Goal: Obtain resource: Download file/media

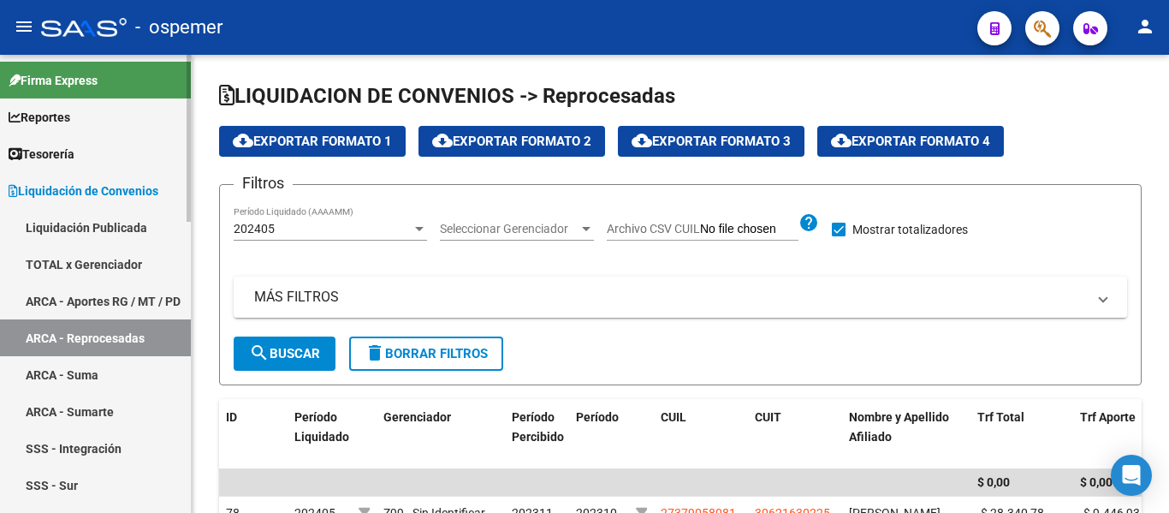
click at [118, 188] on span "Liquidación de Convenios" at bounding box center [84, 190] width 150 height 19
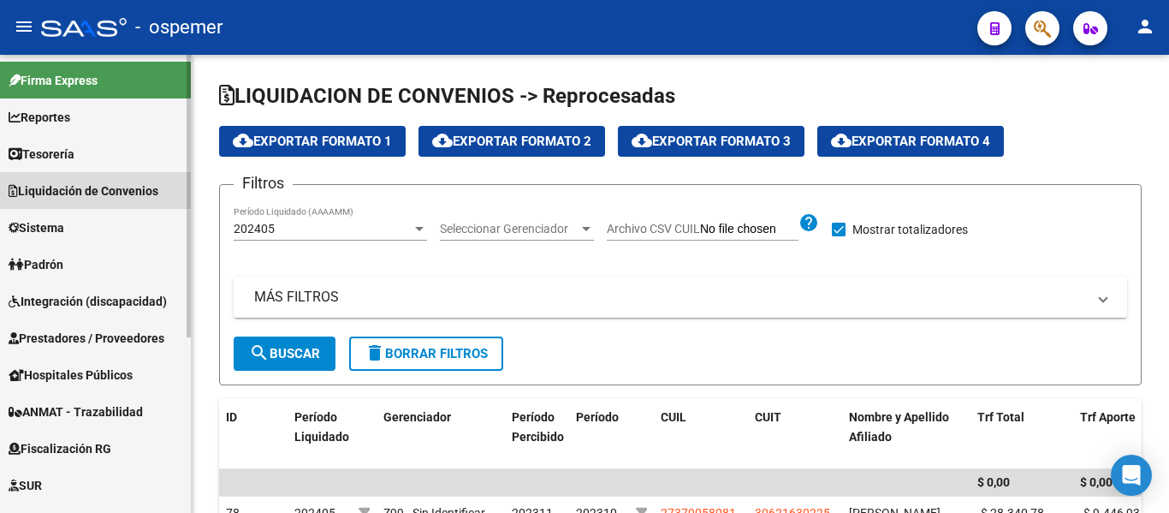
click at [100, 198] on span "Liquidación de Convenios" at bounding box center [84, 190] width 150 height 19
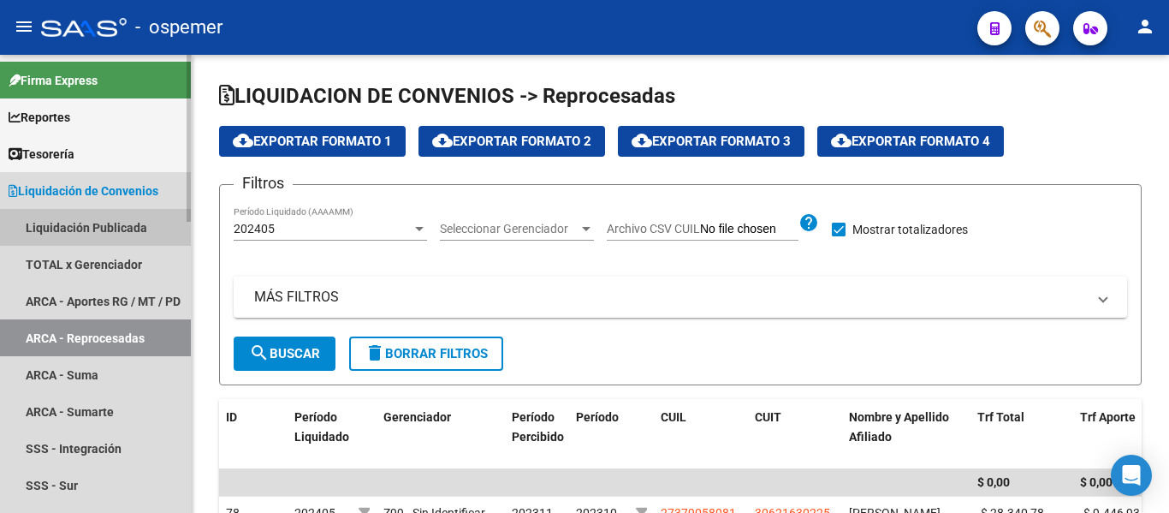
click at [98, 223] on link "Liquidación Publicada" at bounding box center [95, 227] width 191 height 37
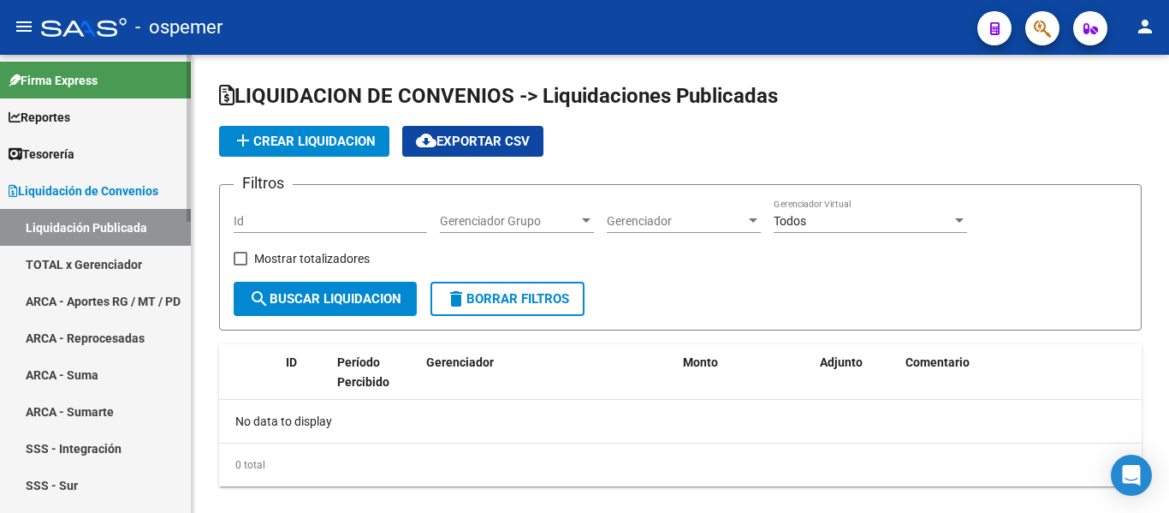
checkbox input "true"
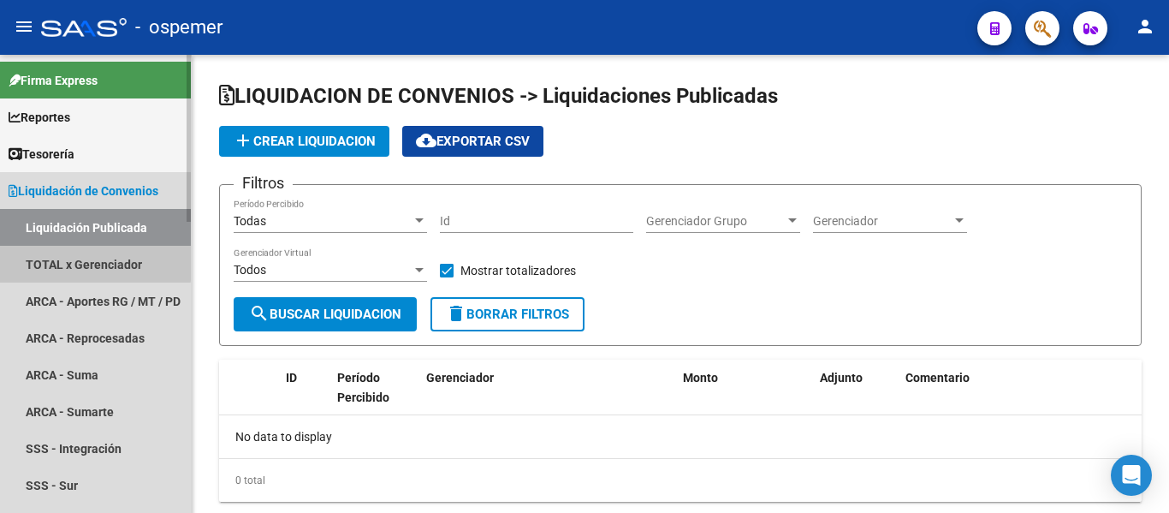
click at [84, 262] on link "TOTAL x Gerenciador" at bounding box center [95, 264] width 191 height 37
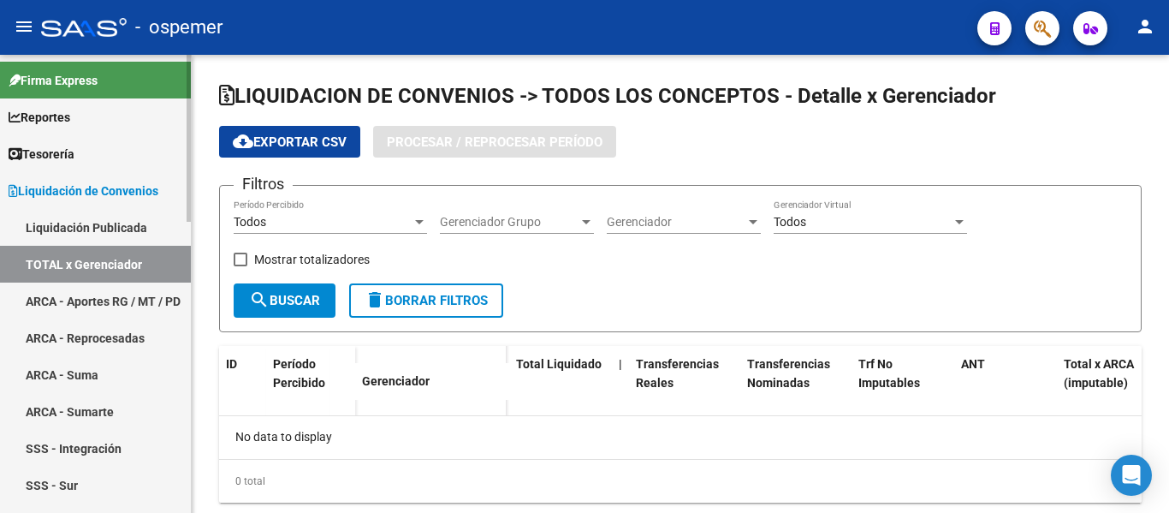
checkbox input "true"
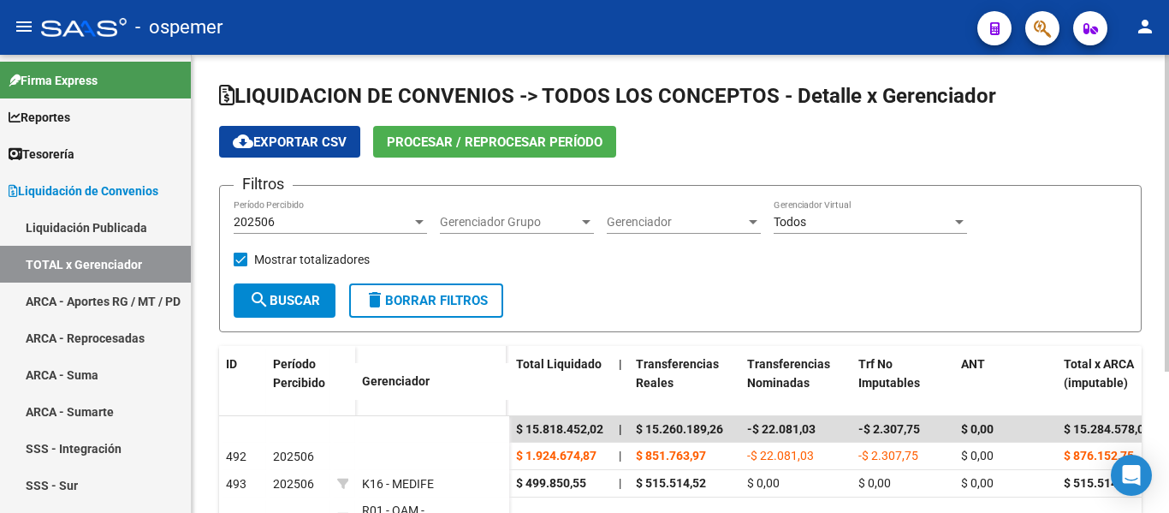
click at [420, 146] on span "Procesar / Reprocesar período" at bounding box center [495, 141] width 216 height 15
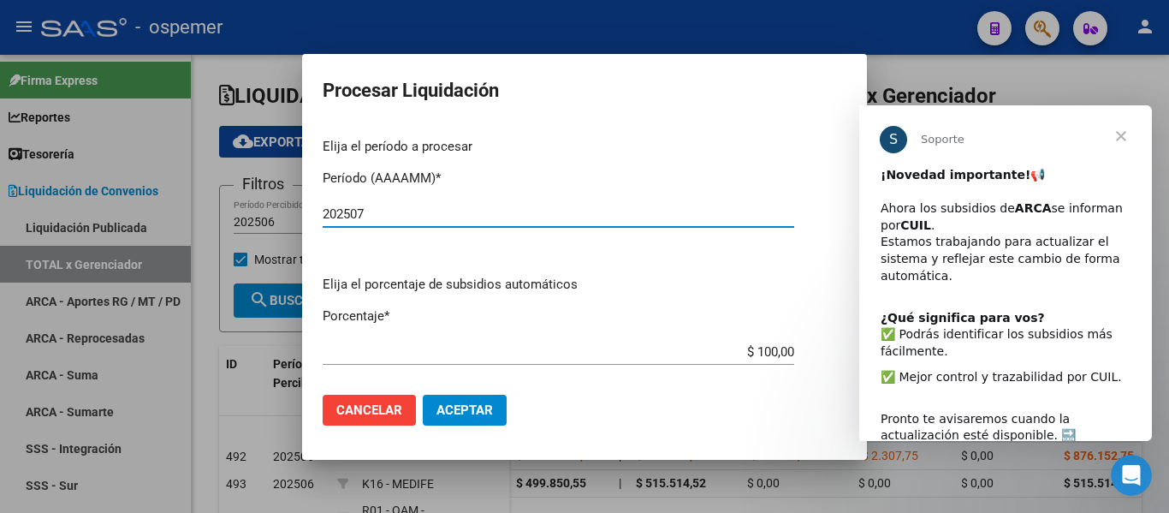
type input "202507"
click at [437, 403] on span "Aceptar" at bounding box center [465, 409] width 56 height 15
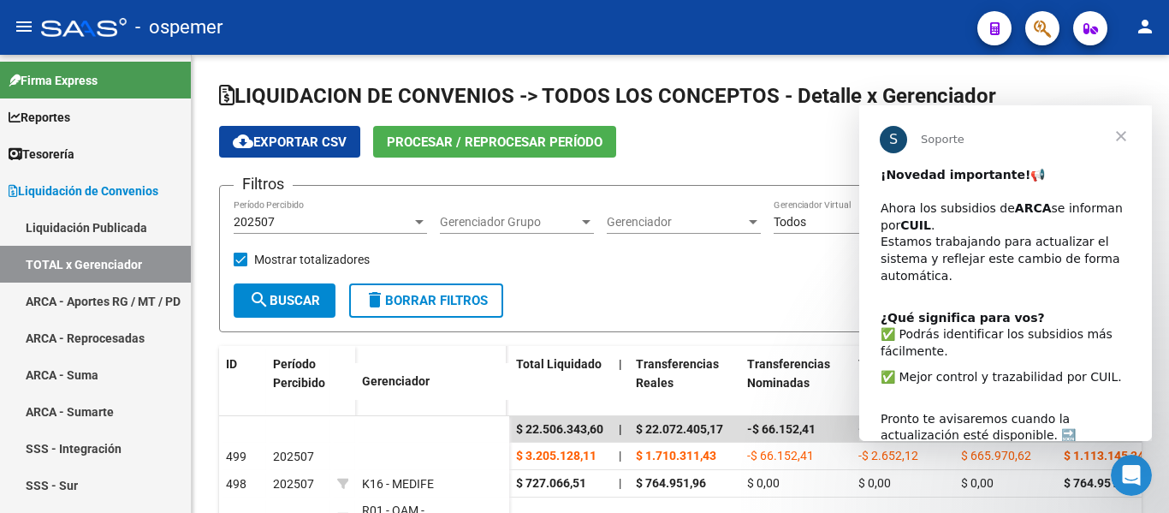
click at [1120, 136] on span "Cerrar" at bounding box center [1121, 136] width 62 height 62
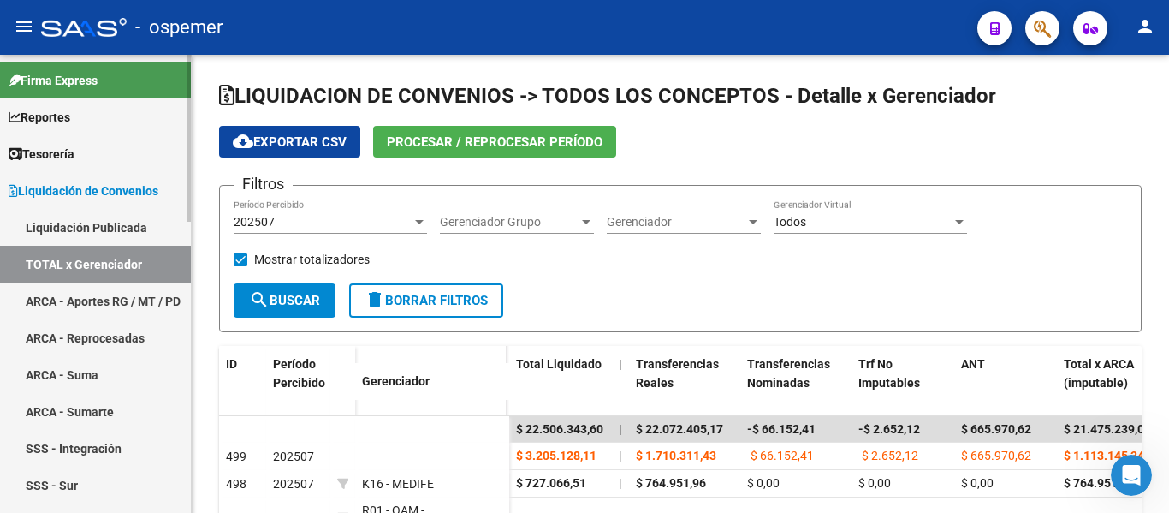
click at [124, 297] on link "ARCA - Aportes RG / MT / PD" at bounding box center [95, 300] width 191 height 37
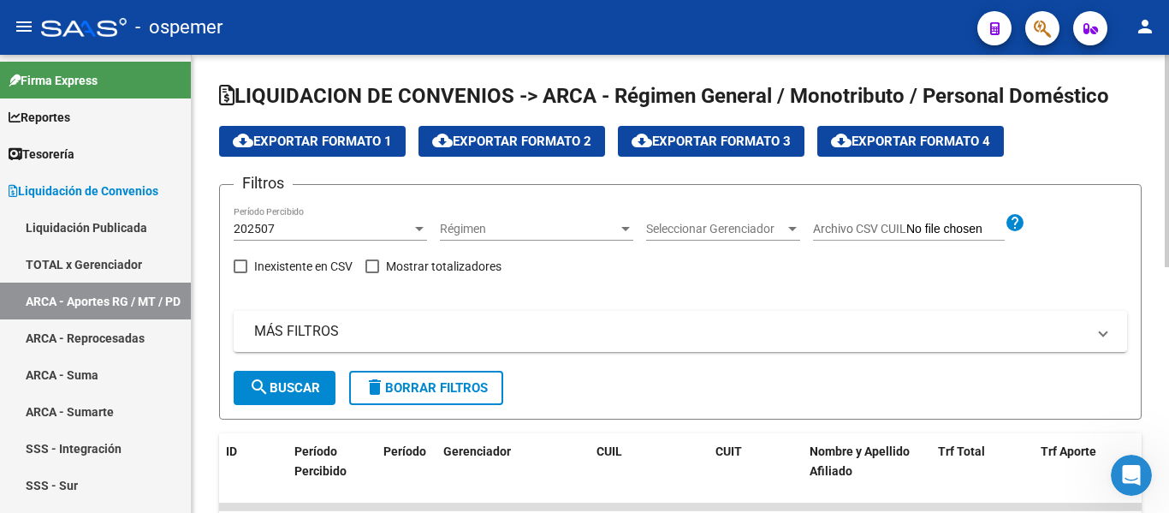
click at [698, 223] on span "Seleccionar Gerenciador" at bounding box center [715, 229] width 139 height 15
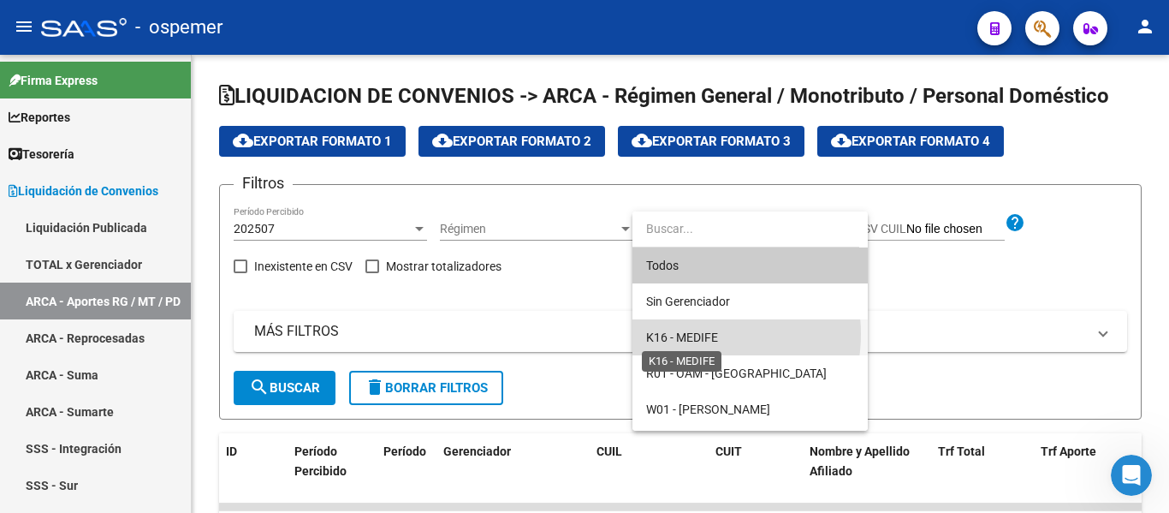
click at [696, 334] on span "K16 - MEDIFE" at bounding box center [682, 337] width 72 height 14
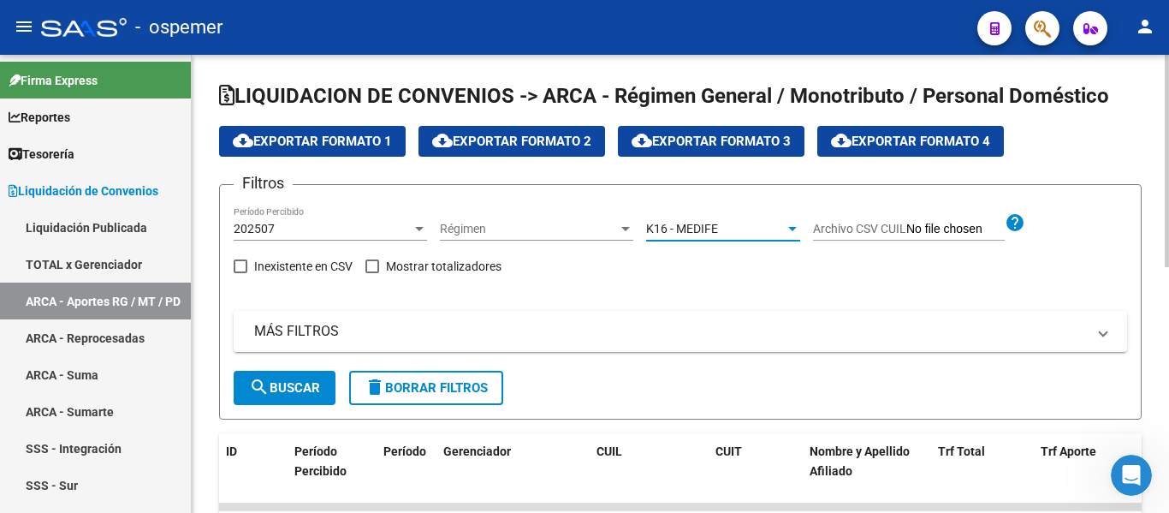
click at [277, 392] on span "search Buscar" at bounding box center [284, 387] width 71 height 15
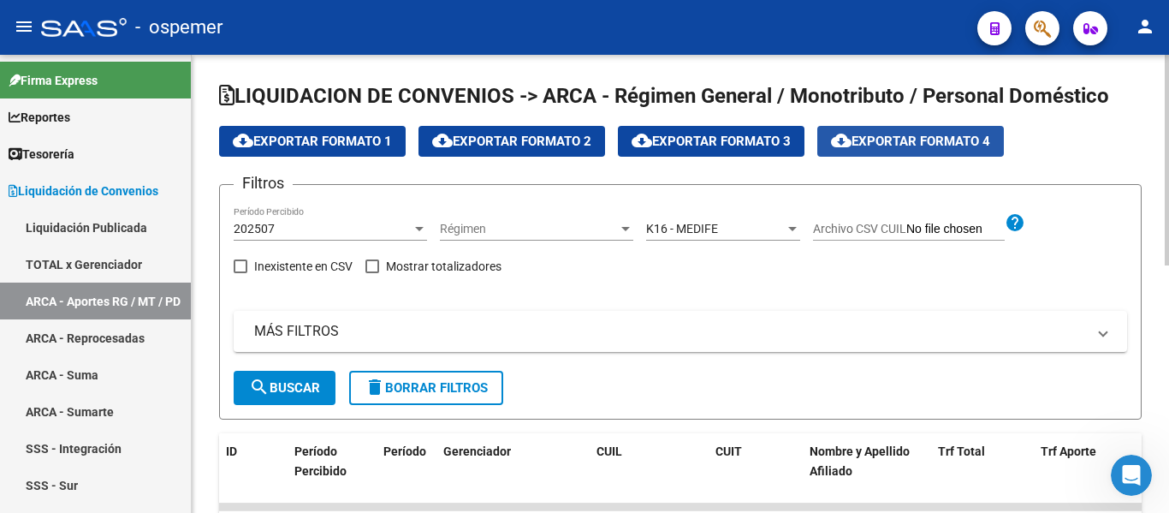
click at [916, 133] on button "cloud_download Exportar Formato 4" at bounding box center [910, 141] width 187 height 31
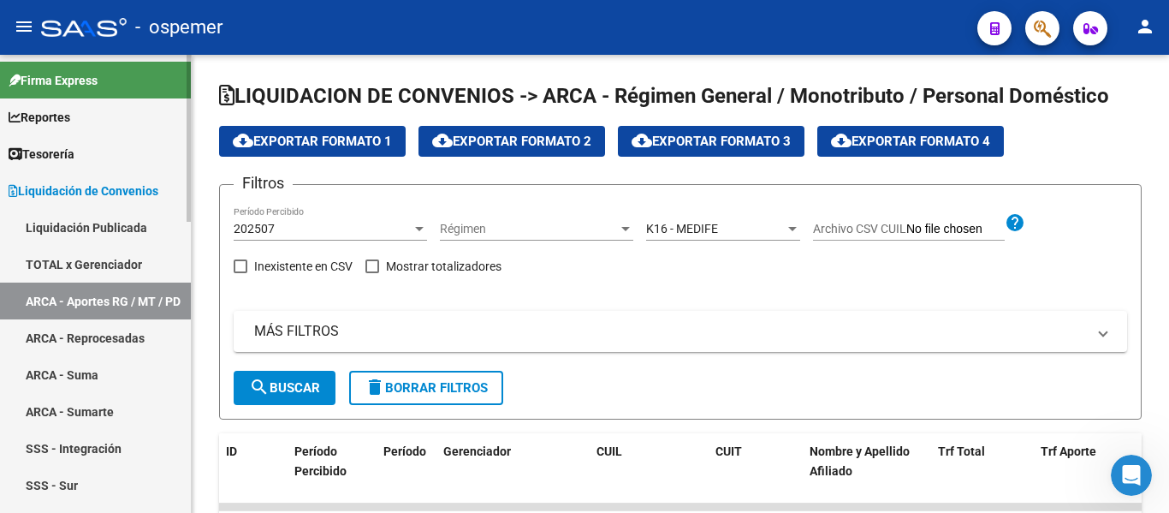
click at [57, 334] on link "ARCA - Reprocesadas" at bounding box center [95, 337] width 191 height 37
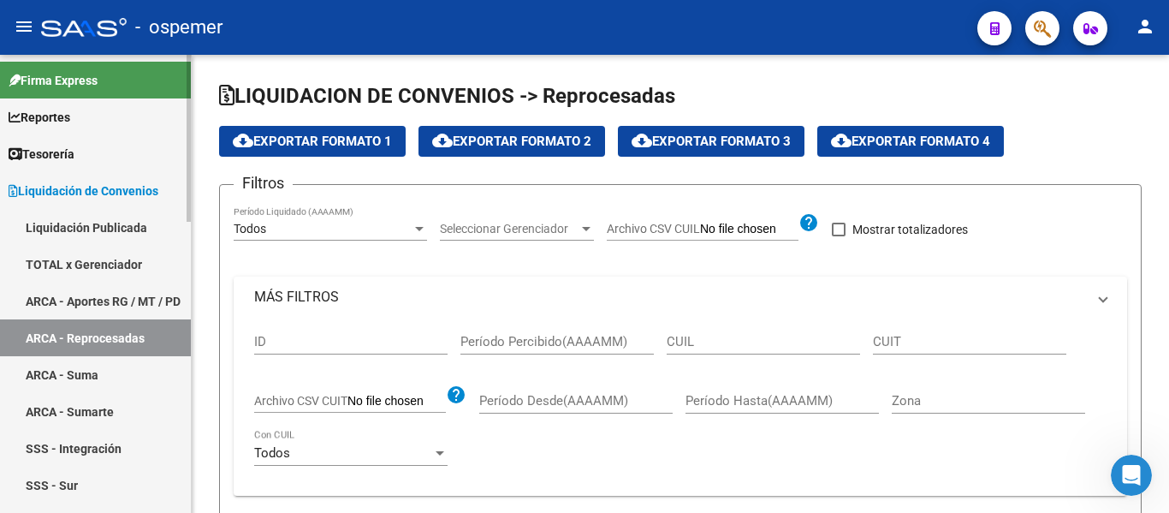
checkbox input "true"
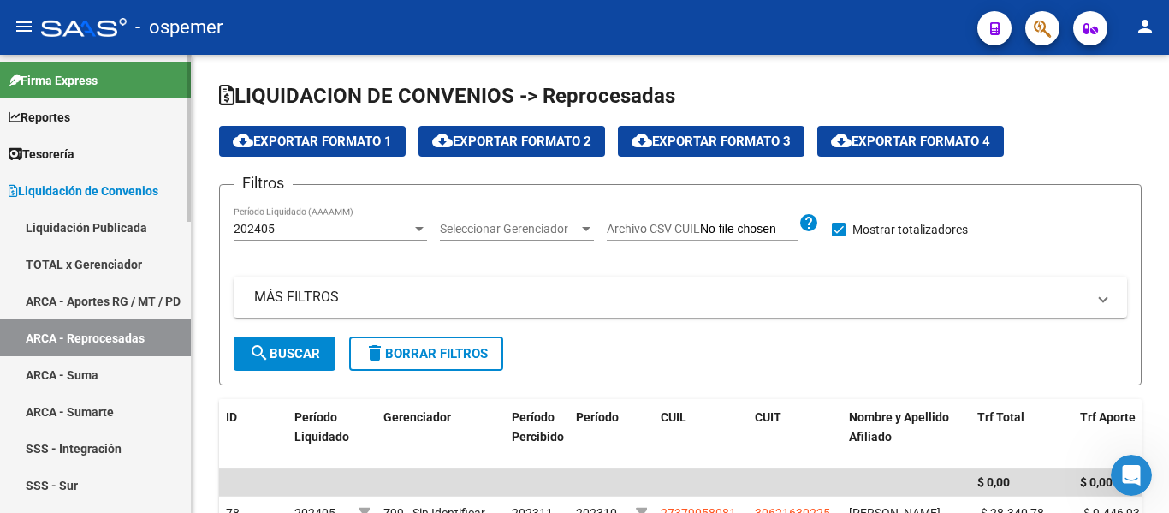
click at [54, 377] on link "ARCA - Suma" at bounding box center [95, 374] width 191 height 37
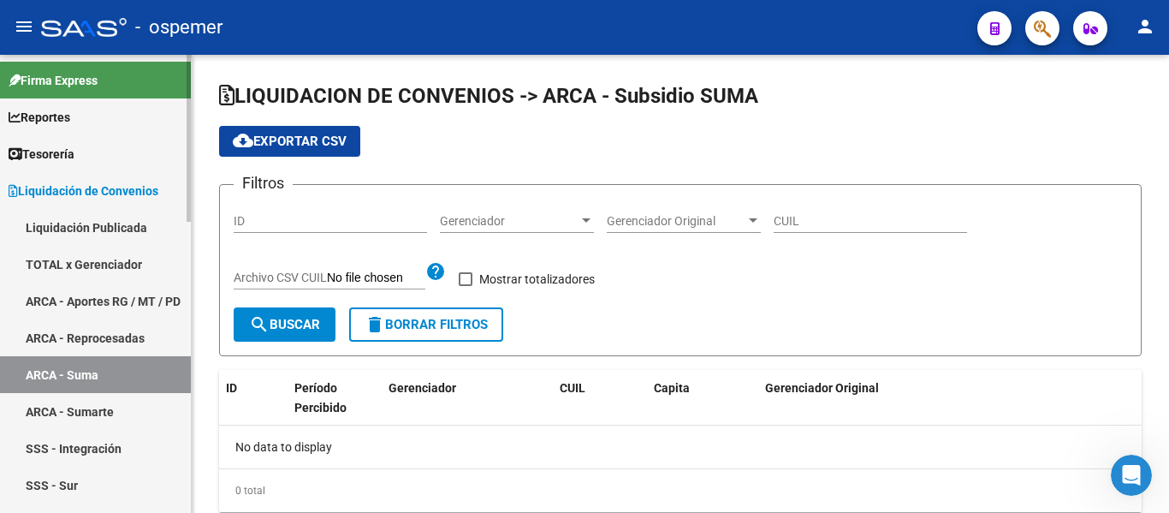
checkbox input "true"
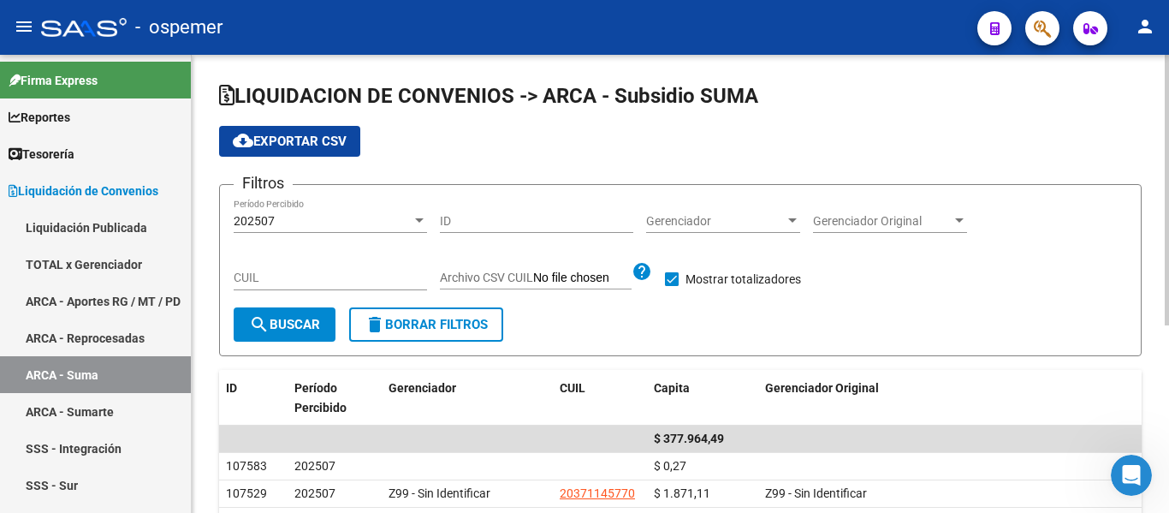
click at [744, 219] on span "Gerenciador" at bounding box center [715, 221] width 139 height 15
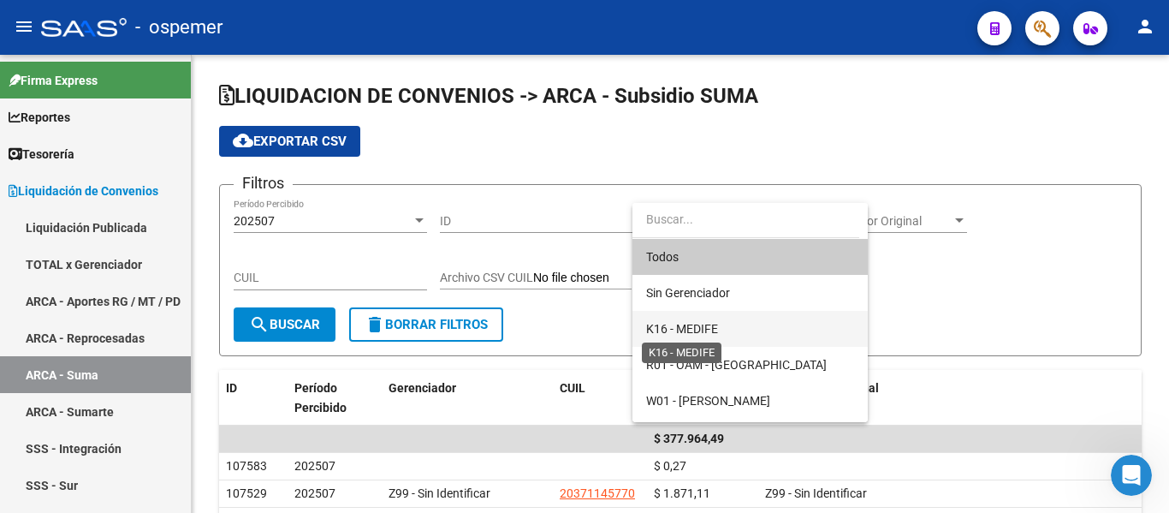
click at [707, 329] on span "K16 - MEDIFE" at bounding box center [682, 329] width 72 height 14
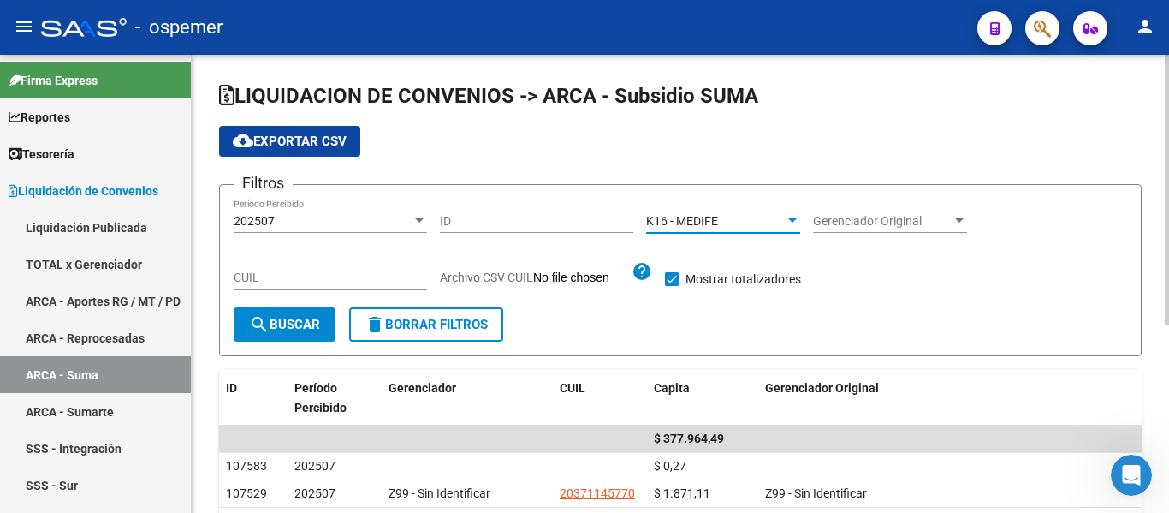
click at [294, 332] on span "search Buscar" at bounding box center [284, 324] width 71 height 15
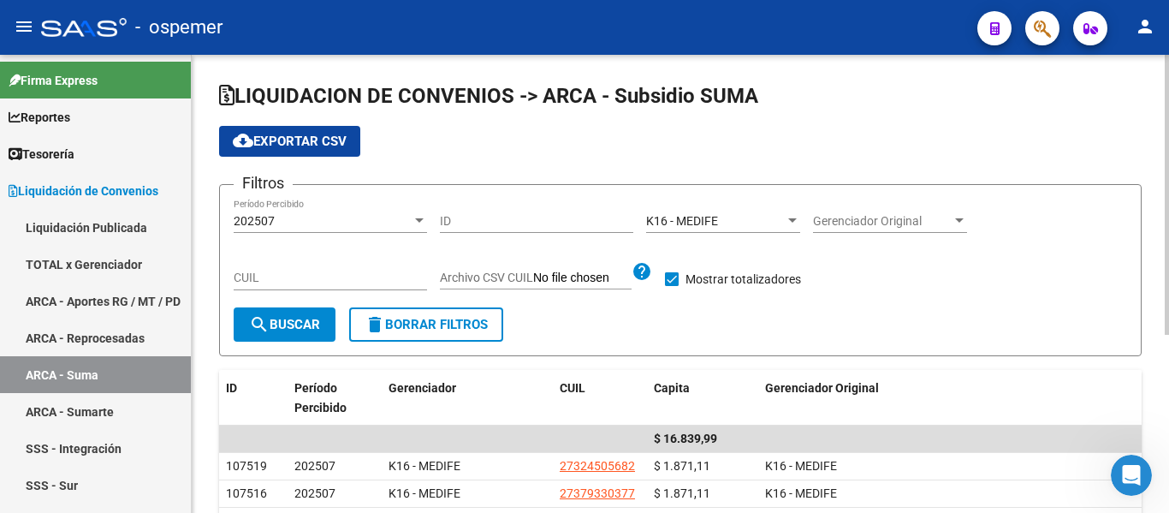
click at [323, 146] on span "cloud_download Exportar CSV" at bounding box center [290, 141] width 114 height 15
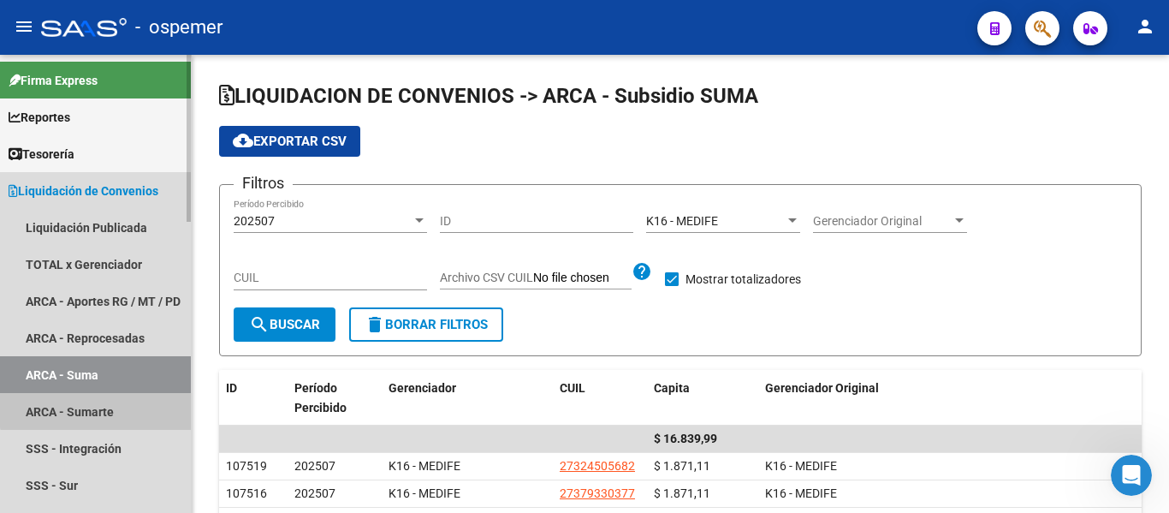
click at [108, 408] on link "ARCA - Sumarte" at bounding box center [95, 411] width 191 height 37
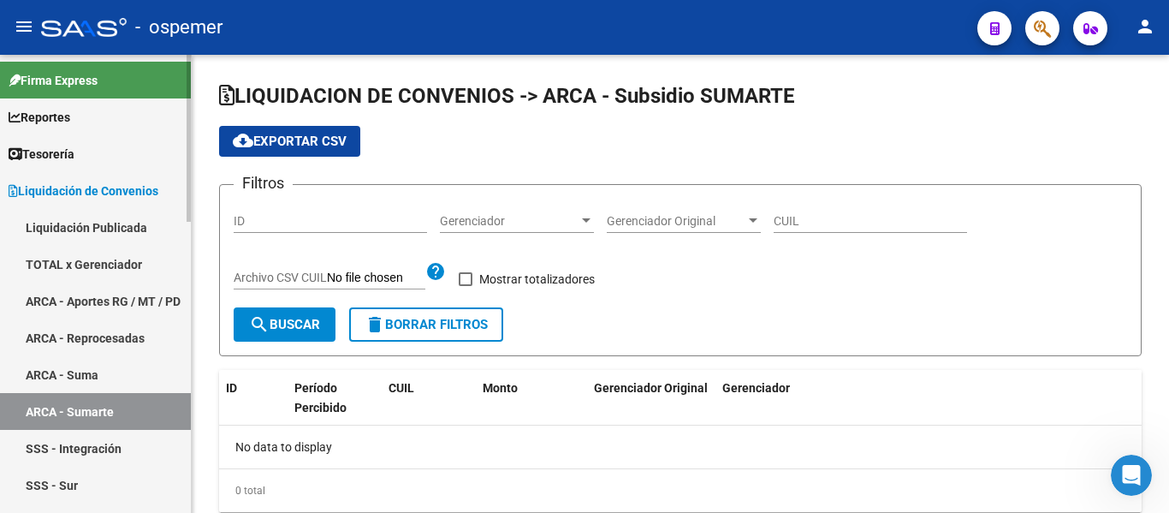
checkbox input "true"
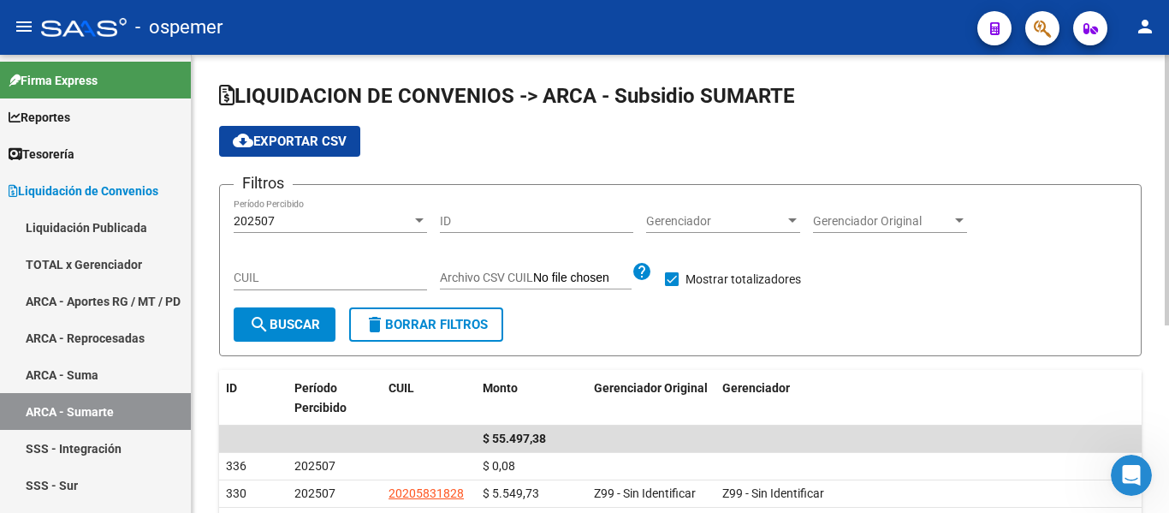
click at [697, 229] on div "Gerenciador Gerenciador" at bounding box center [723, 216] width 154 height 34
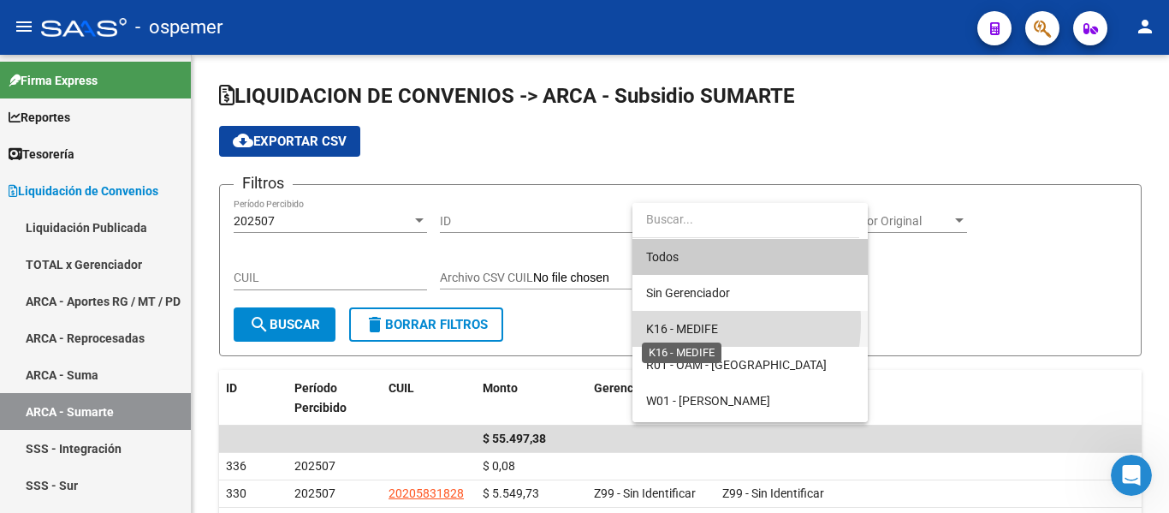
click at [680, 322] on span "K16 - MEDIFE" at bounding box center [682, 329] width 72 height 14
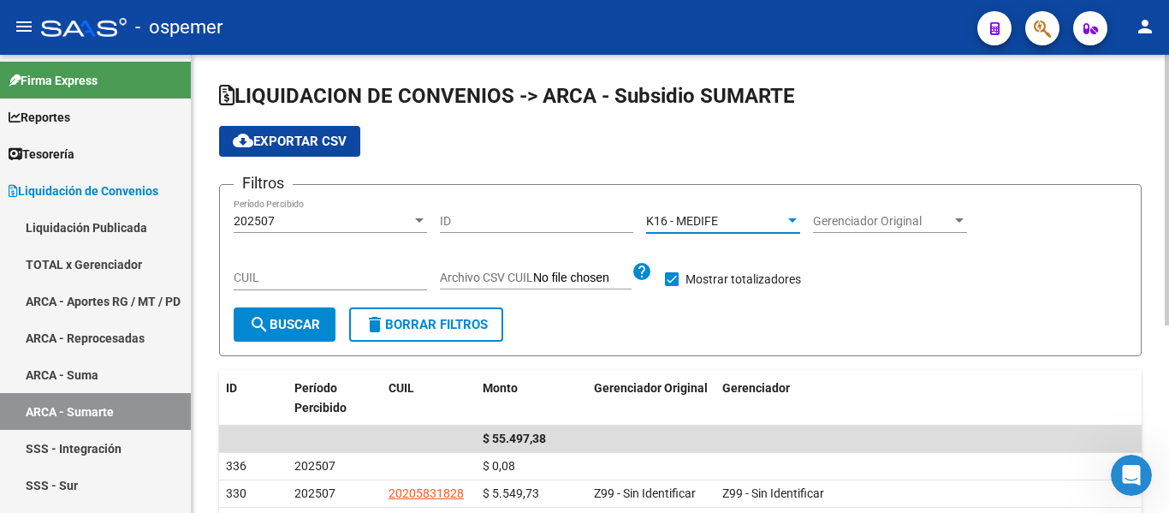
click at [295, 320] on span "search Buscar" at bounding box center [284, 324] width 71 height 15
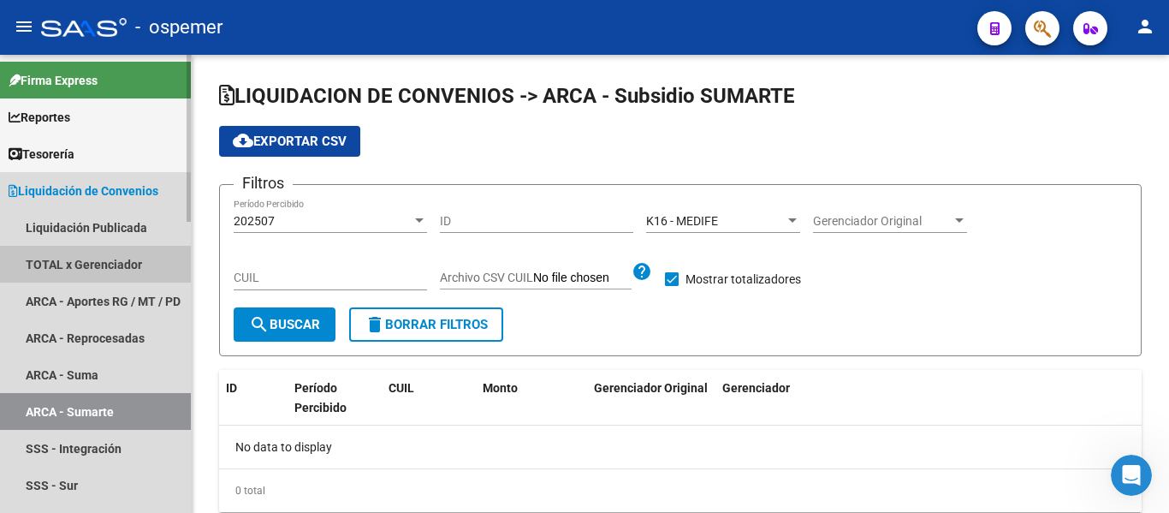
click at [140, 263] on link "TOTAL x Gerenciador" at bounding box center [95, 264] width 191 height 37
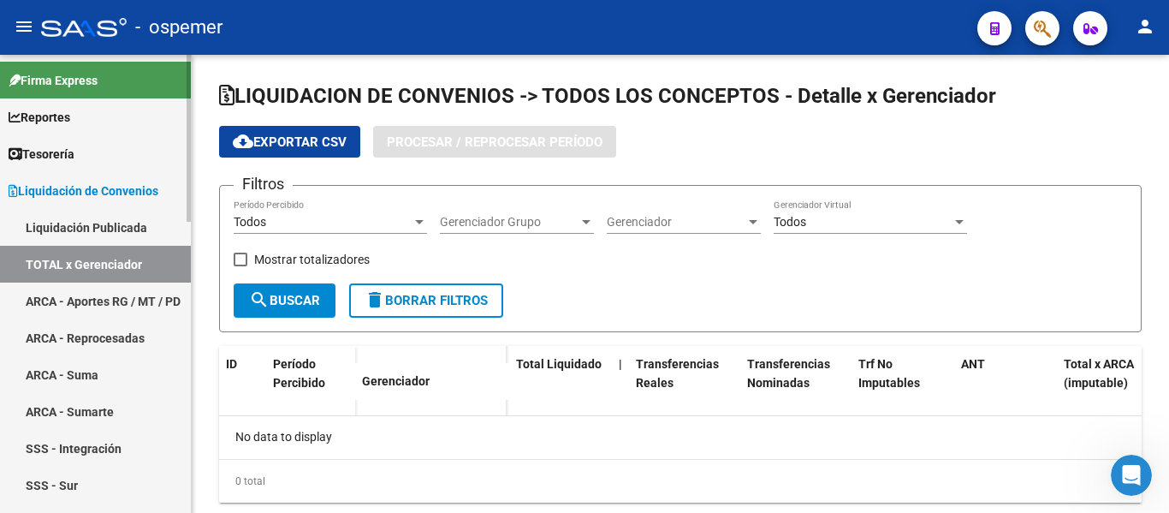
checkbox input "true"
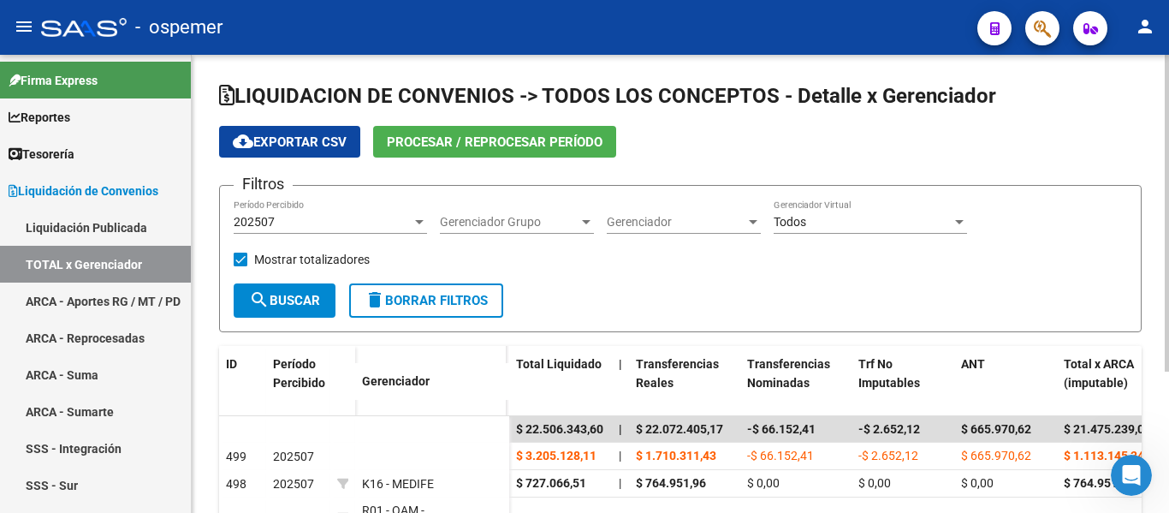
click at [755, 212] on div "Gerenciador Gerenciador" at bounding box center [684, 216] width 154 height 34
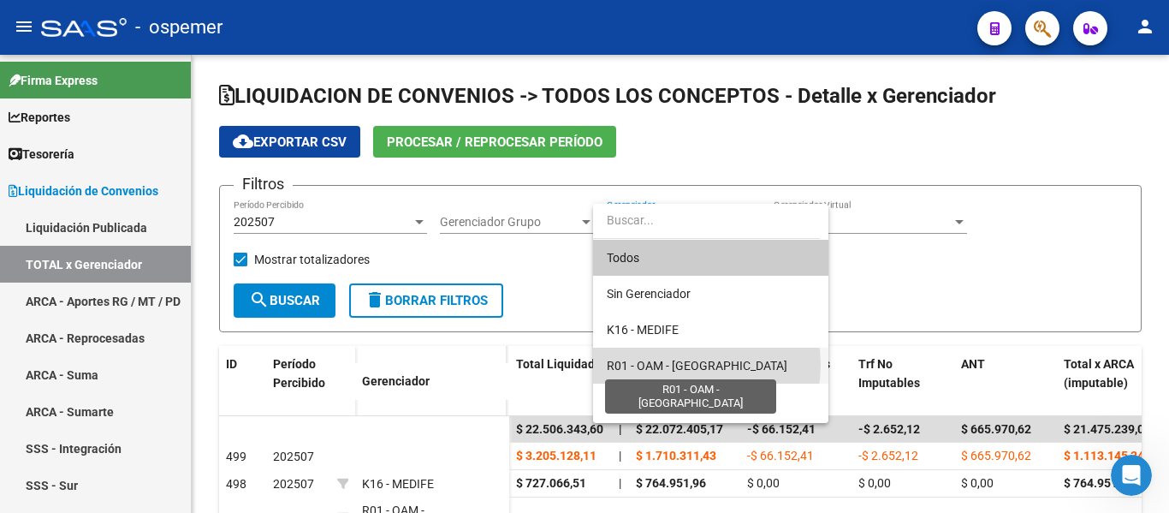
click at [681, 365] on span "R01 - OAM - [GEOGRAPHIC_DATA]" at bounding box center [697, 366] width 181 height 14
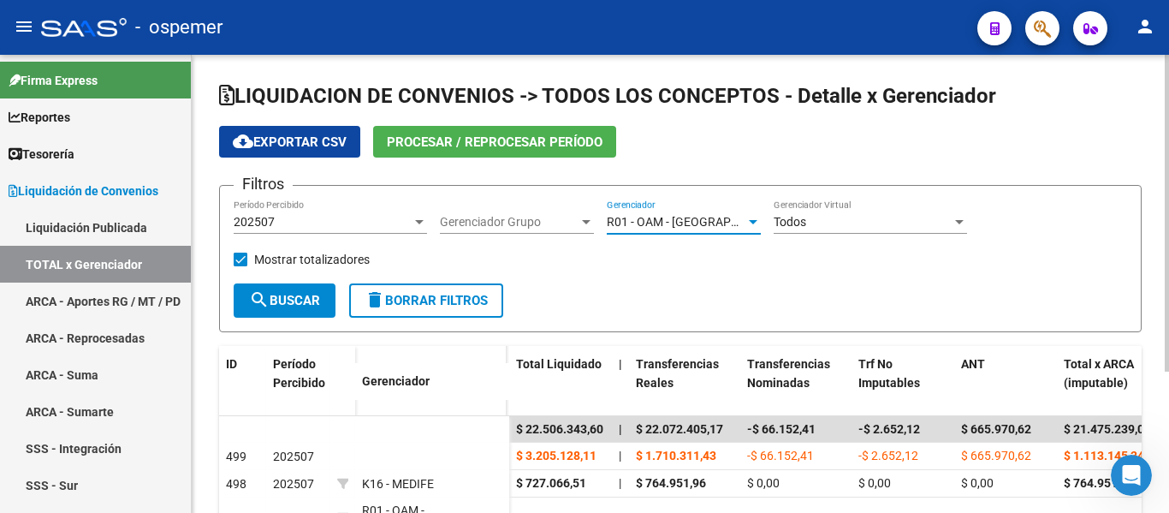
click at [292, 306] on span "search Buscar" at bounding box center [284, 300] width 71 height 15
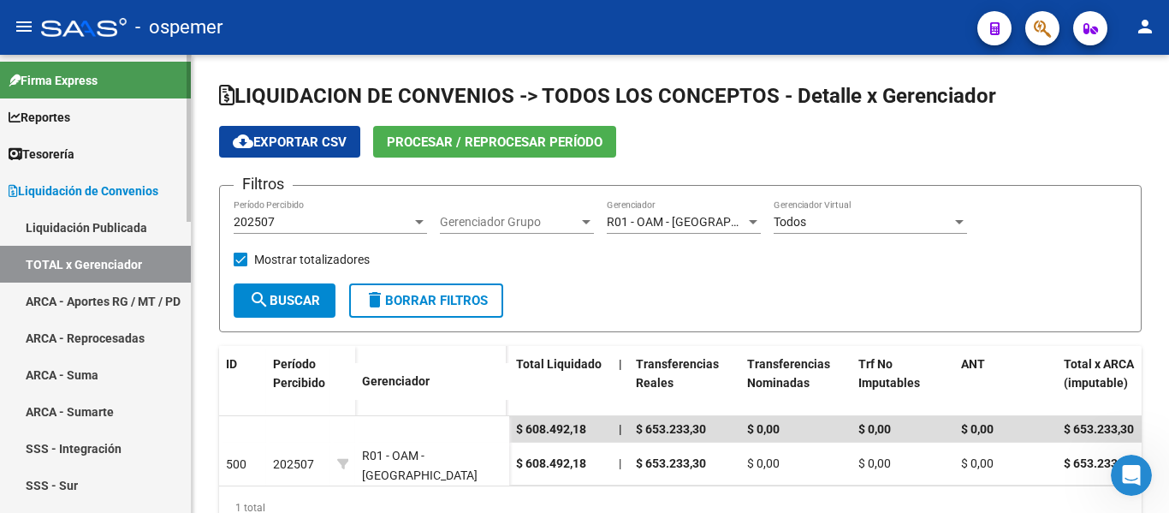
click at [39, 293] on link "ARCA - Aportes RG / MT / PD" at bounding box center [95, 300] width 191 height 37
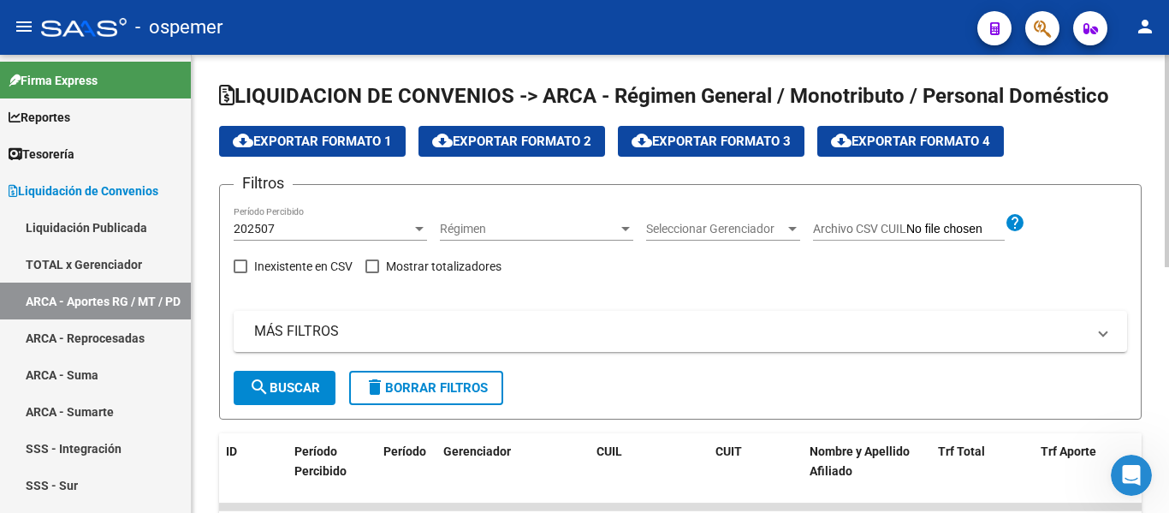
click at [739, 219] on div "Seleccionar Gerenciador Seleccionar Gerenciador" at bounding box center [723, 223] width 154 height 34
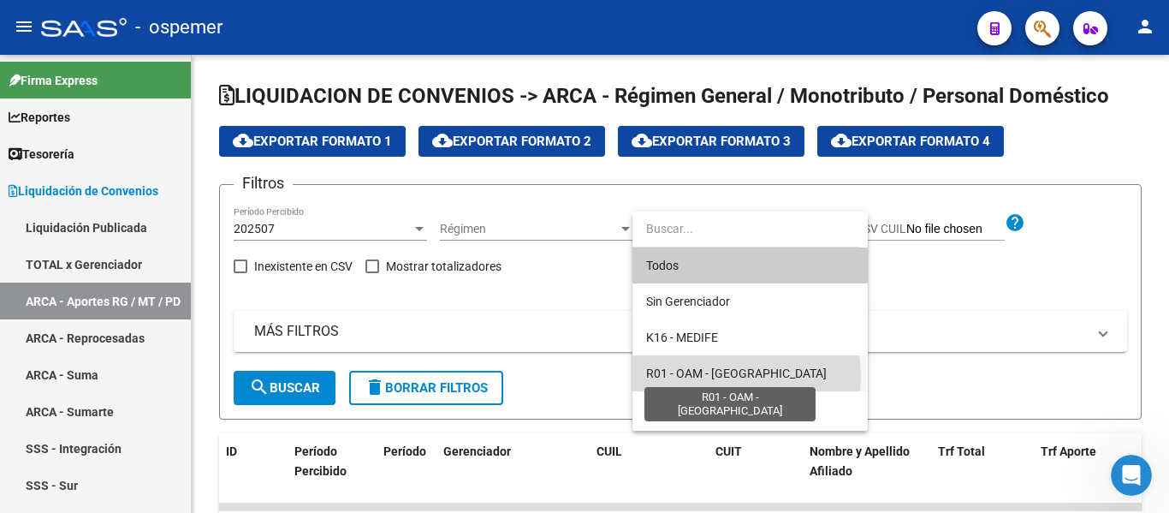
click at [714, 377] on span "R01 - OAM - [GEOGRAPHIC_DATA]" at bounding box center [736, 373] width 181 height 14
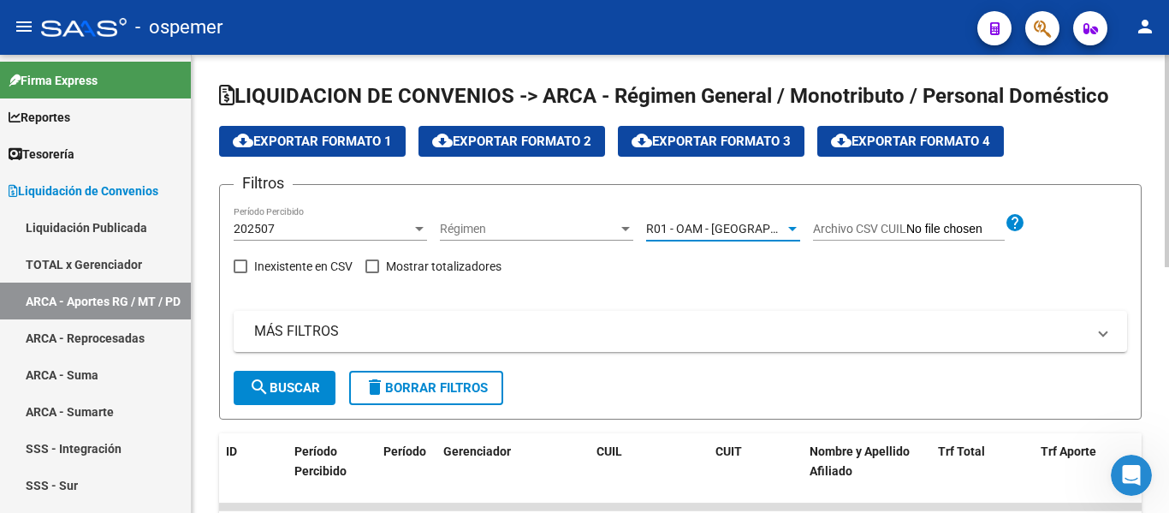
click at [305, 380] on span "search Buscar" at bounding box center [284, 387] width 71 height 15
click at [918, 145] on span "cloud_download Exportar Formato 4" at bounding box center [910, 141] width 159 height 15
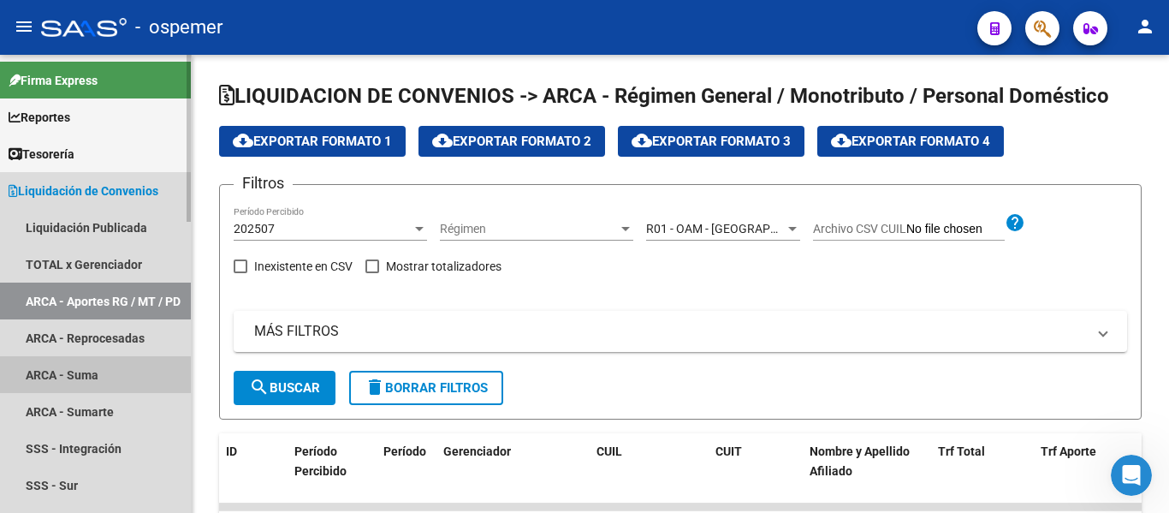
click at [63, 374] on link "ARCA - Suma" at bounding box center [95, 374] width 191 height 37
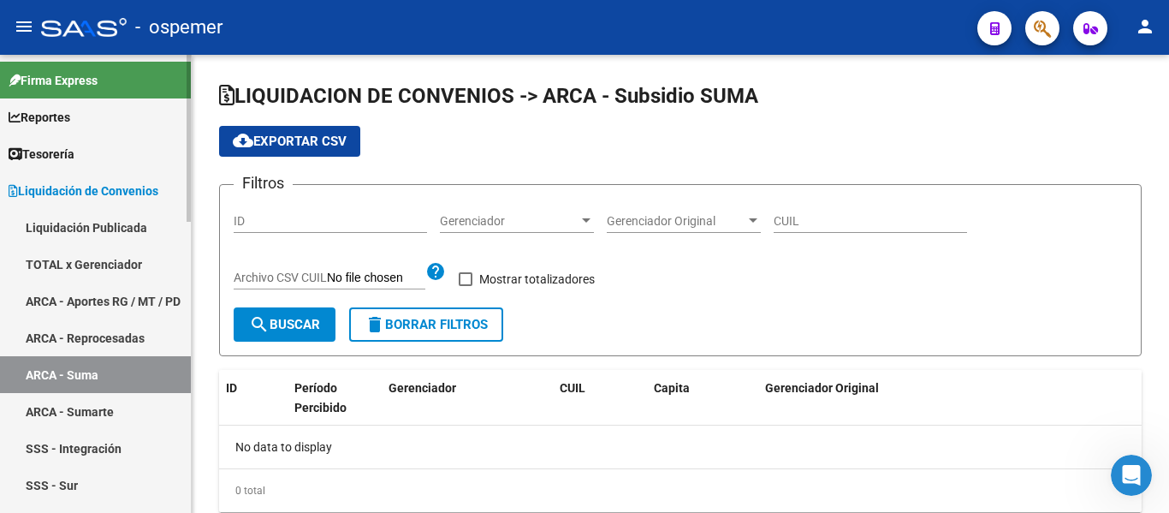
checkbox input "true"
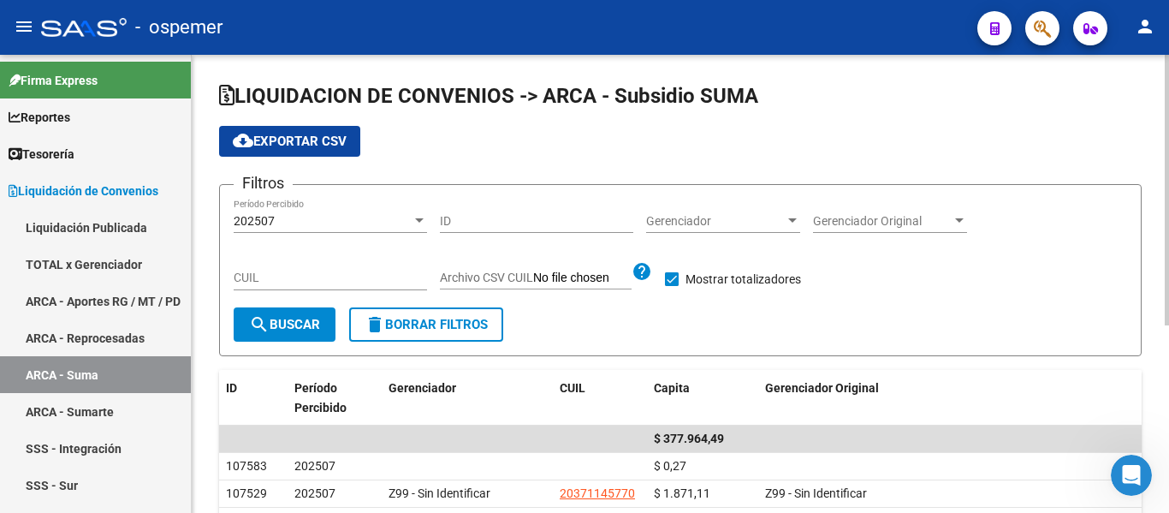
click at [769, 219] on span "Gerenciador" at bounding box center [715, 221] width 139 height 15
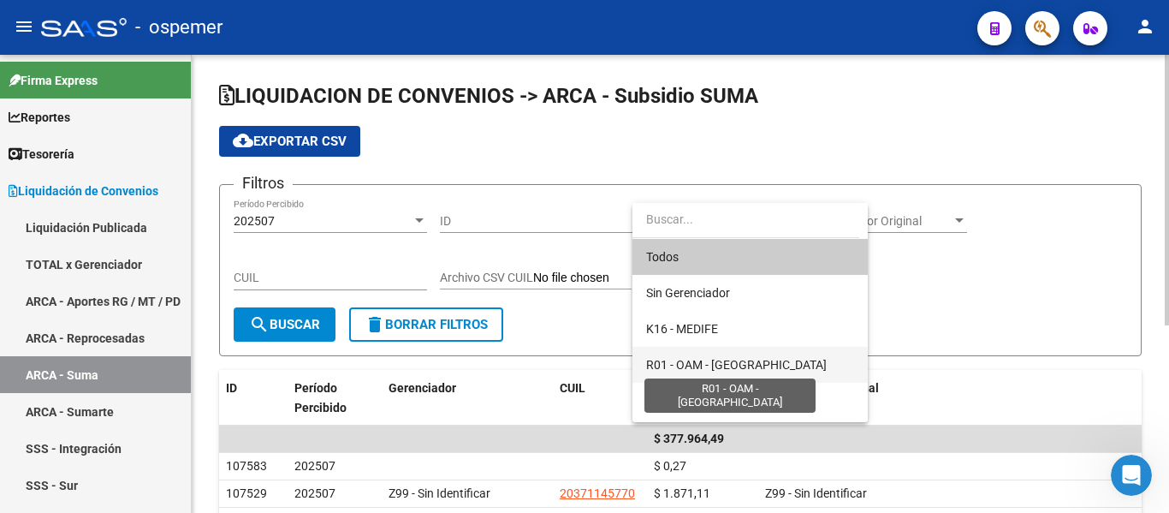
click at [716, 363] on span "R01 - OAM - [GEOGRAPHIC_DATA]" at bounding box center [736, 365] width 181 height 14
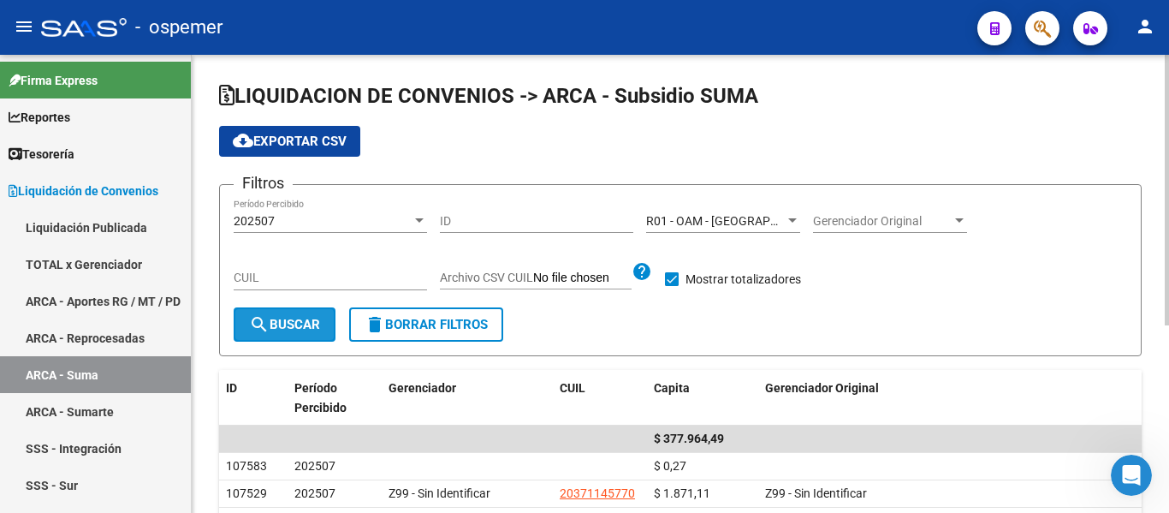
click at [306, 330] on span "search Buscar" at bounding box center [284, 324] width 71 height 15
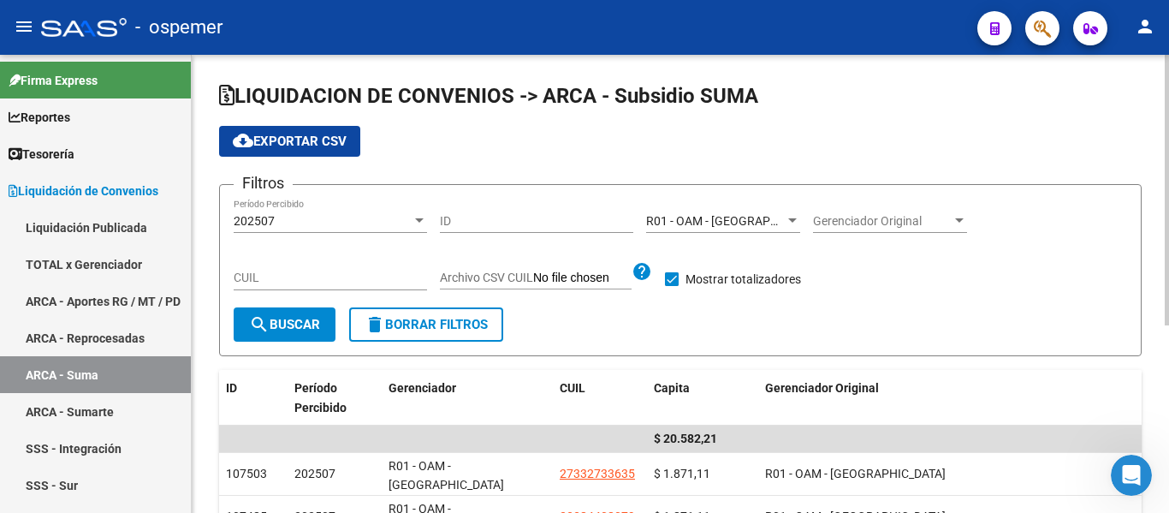
click at [300, 137] on span "cloud_download Exportar CSV" at bounding box center [290, 141] width 114 height 15
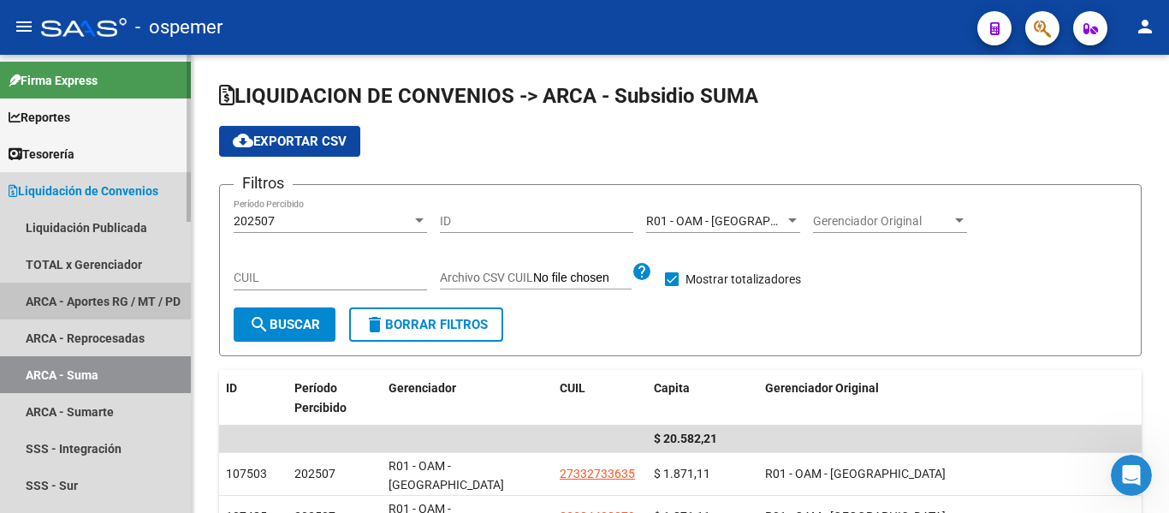
click at [74, 298] on link "ARCA - Aportes RG / MT / PD" at bounding box center [95, 300] width 191 height 37
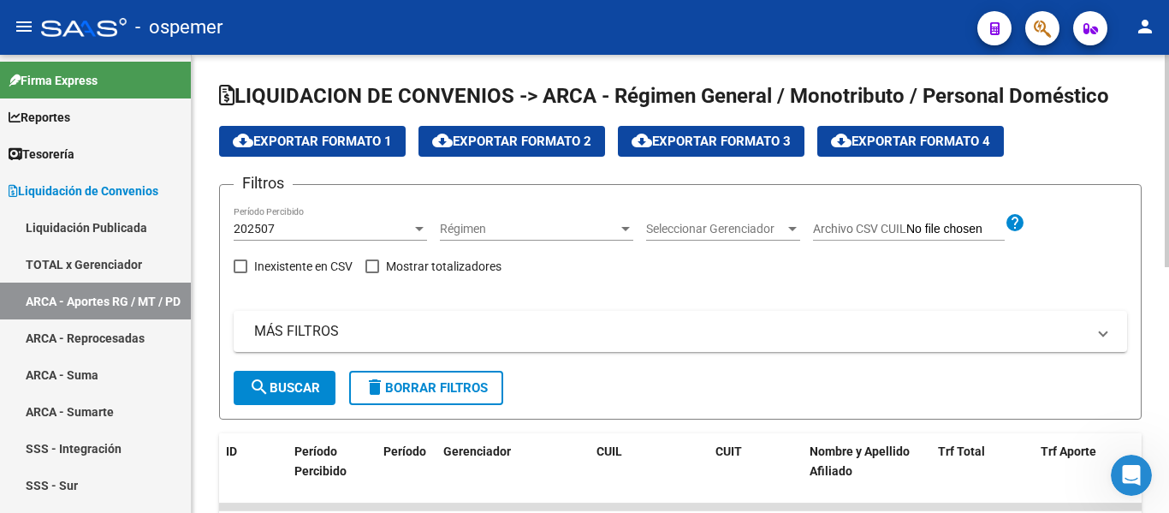
click at [696, 227] on span "Seleccionar Gerenciador" at bounding box center [715, 229] width 139 height 15
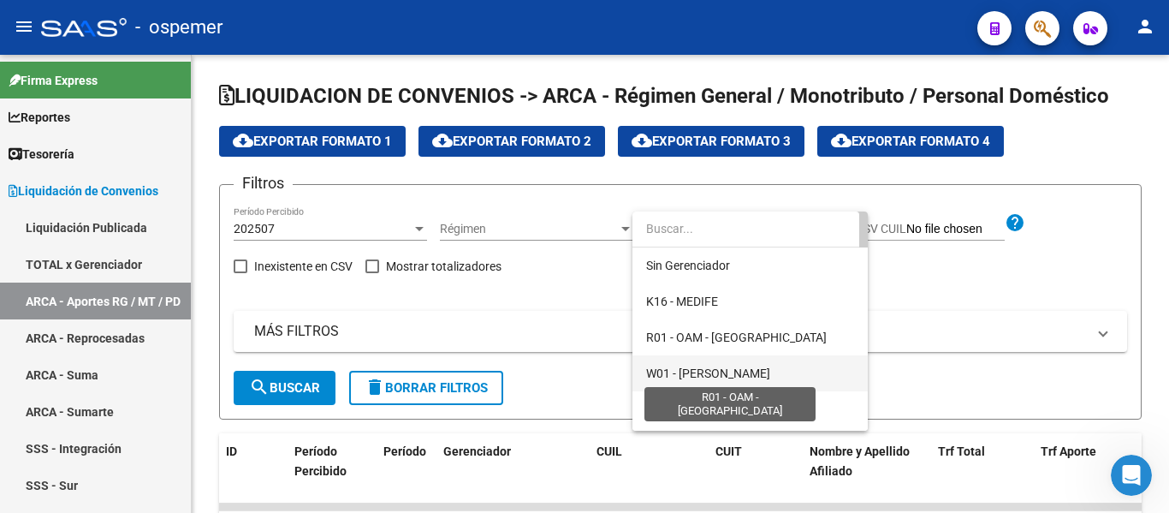
scroll to position [68, 0]
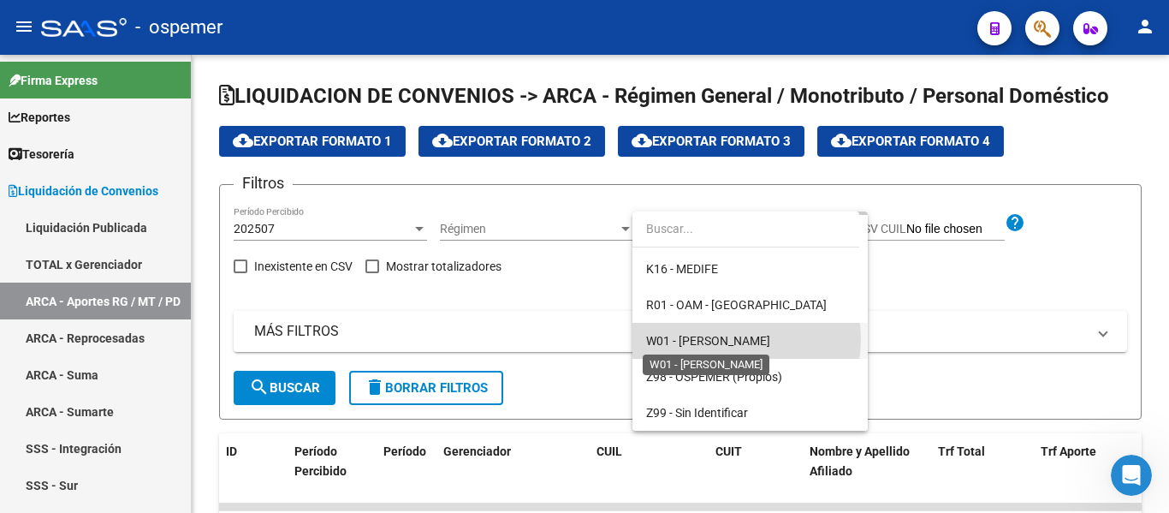
click at [732, 339] on span "W01 - [PERSON_NAME]" at bounding box center [708, 341] width 124 height 14
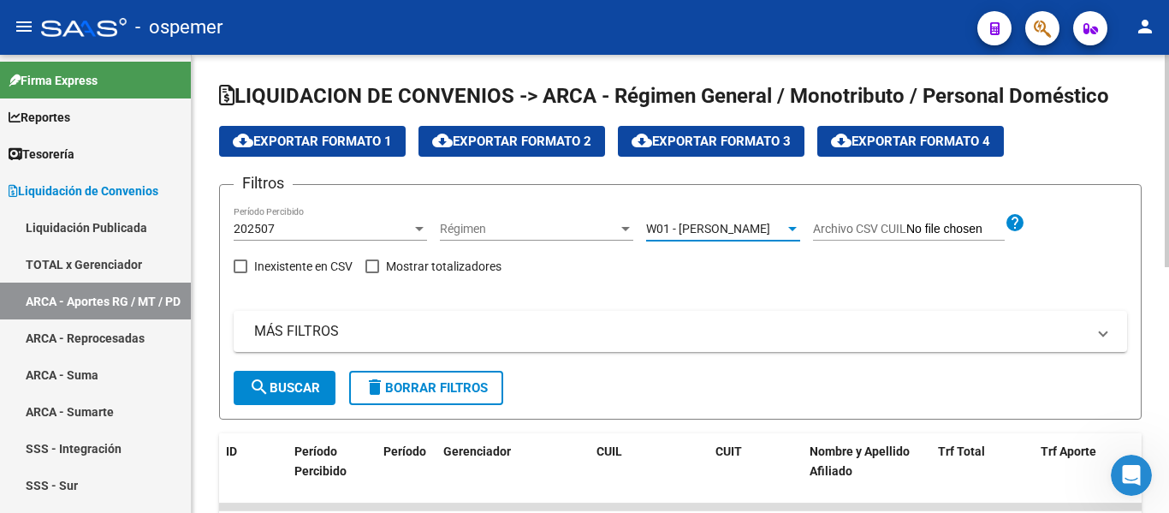
click at [278, 389] on span "search Buscar" at bounding box center [284, 387] width 71 height 15
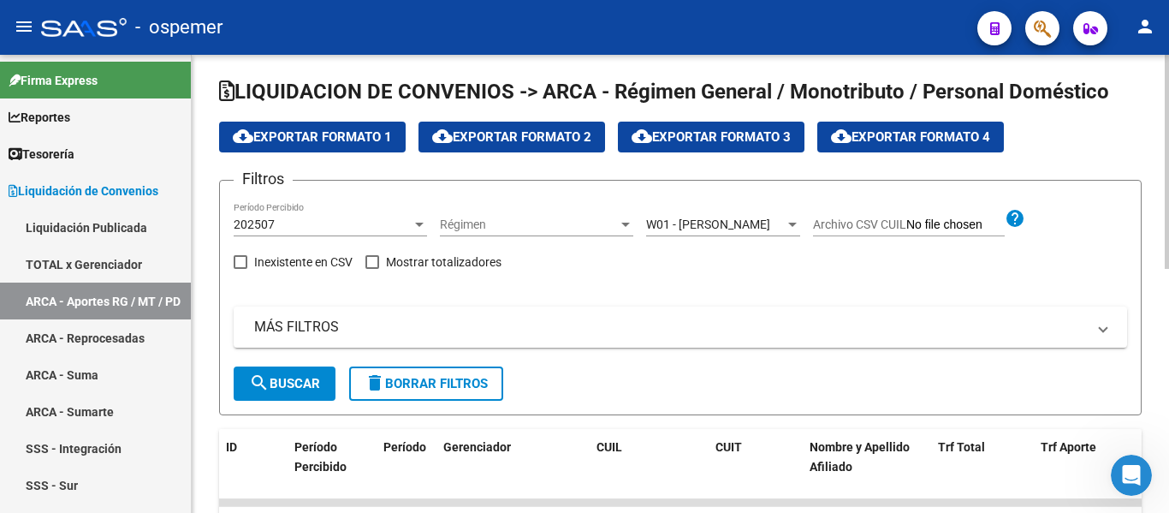
scroll to position [0, 0]
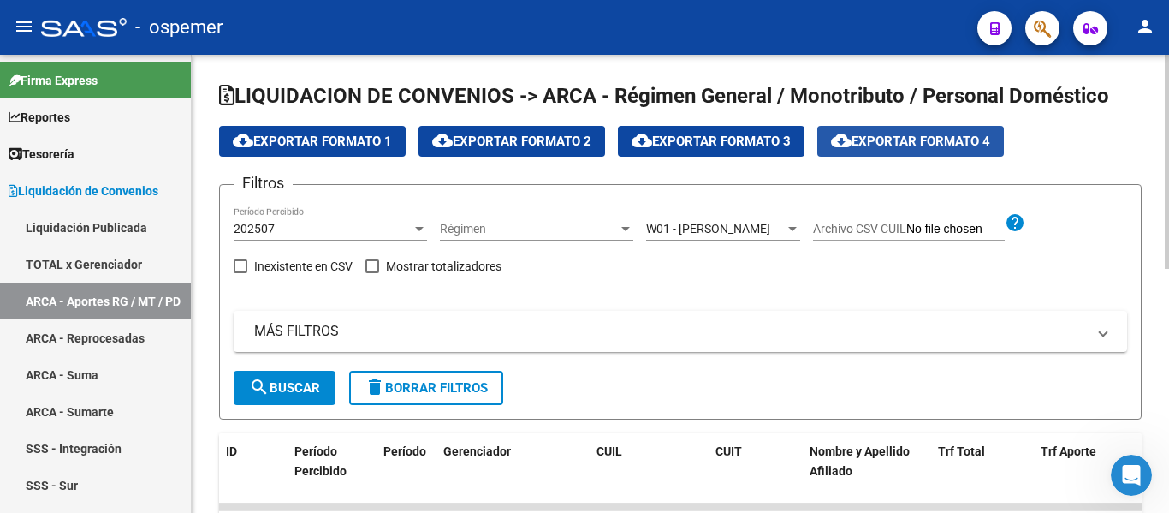
click at [900, 134] on span "cloud_download Exportar Formato 4" at bounding box center [910, 141] width 159 height 15
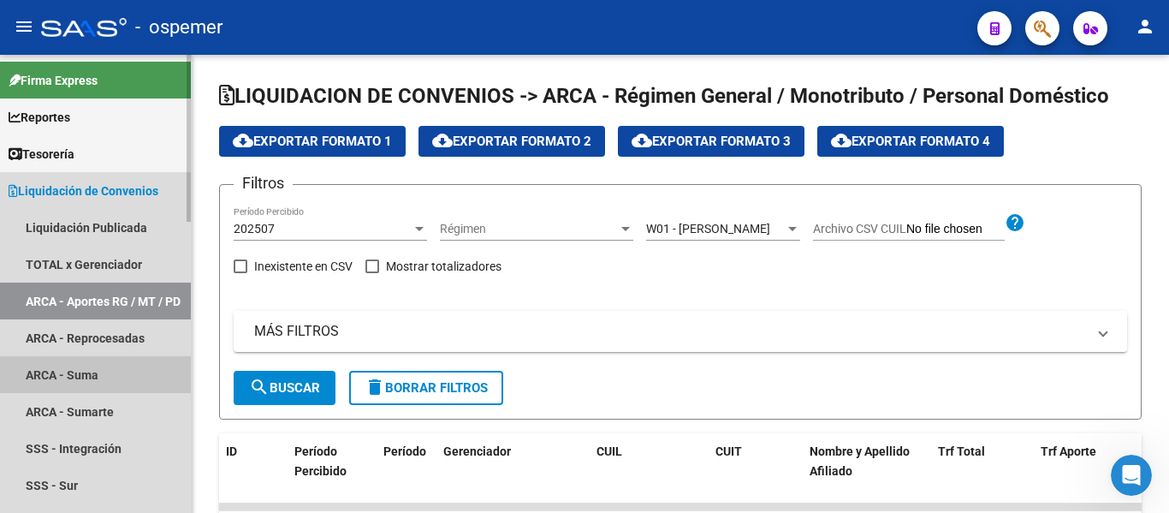
click at [56, 383] on link "ARCA - Suma" at bounding box center [95, 374] width 191 height 37
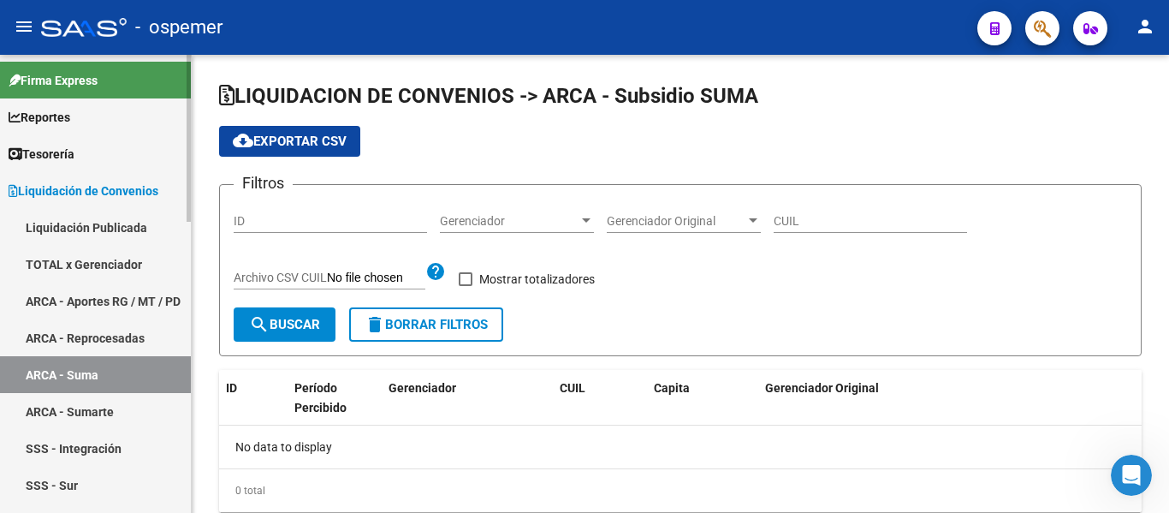
checkbox input "true"
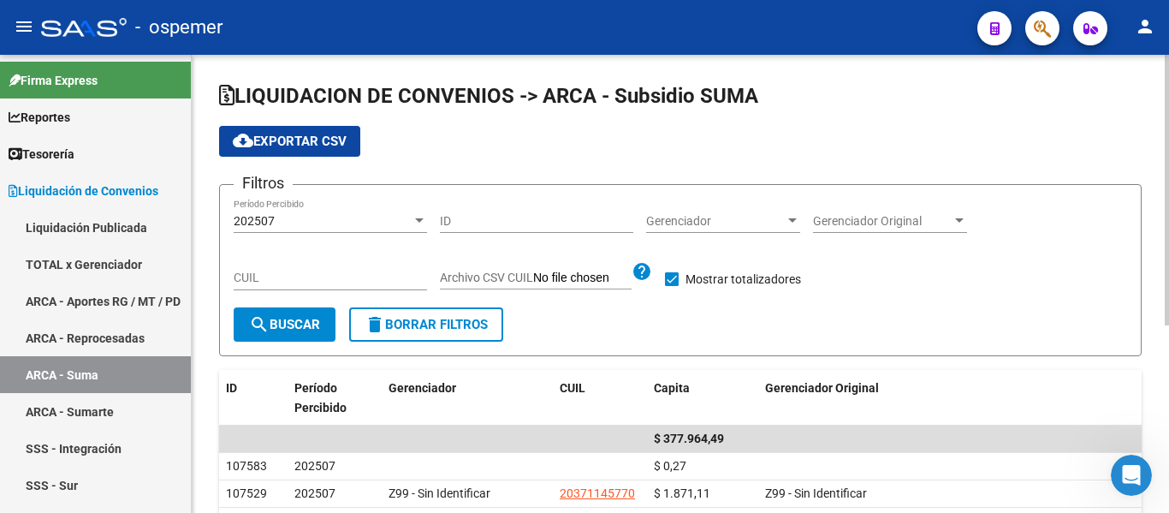
click at [730, 217] on span "Gerenciador" at bounding box center [715, 221] width 139 height 15
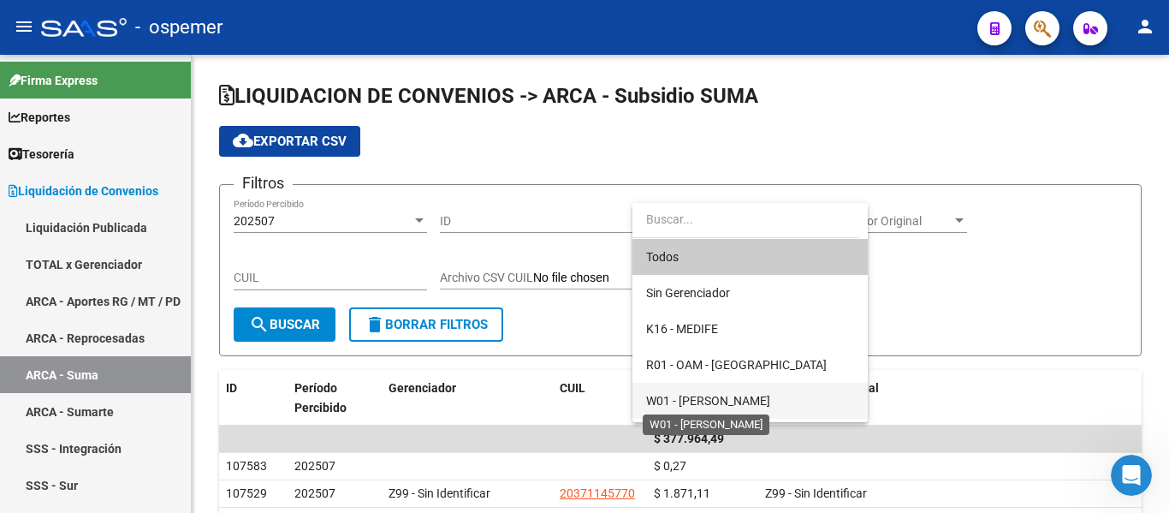
click at [702, 405] on span "W01 - [PERSON_NAME]" at bounding box center [708, 401] width 124 height 14
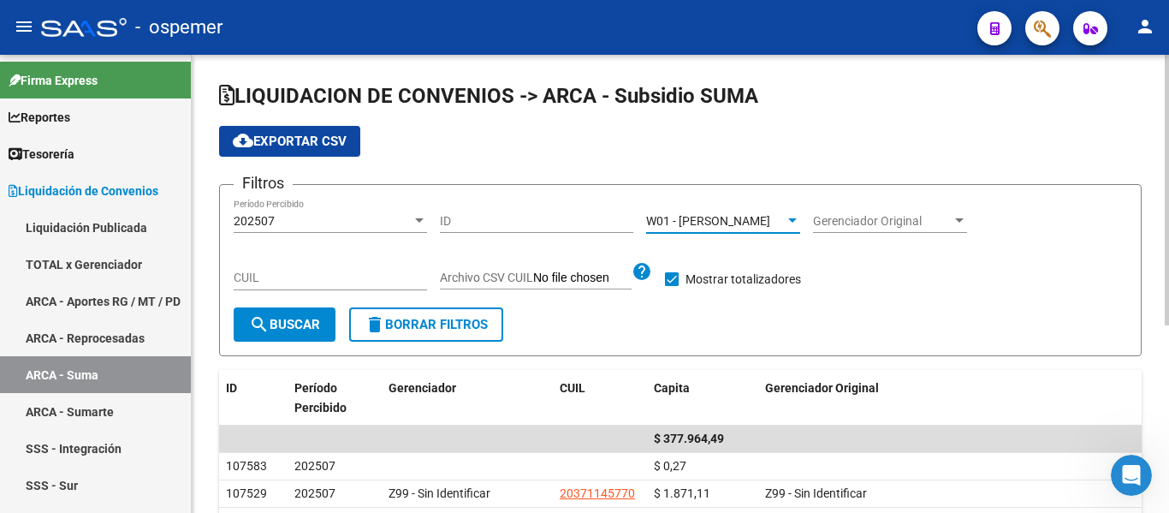
click at [297, 329] on span "search Buscar" at bounding box center [284, 324] width 71 height 15
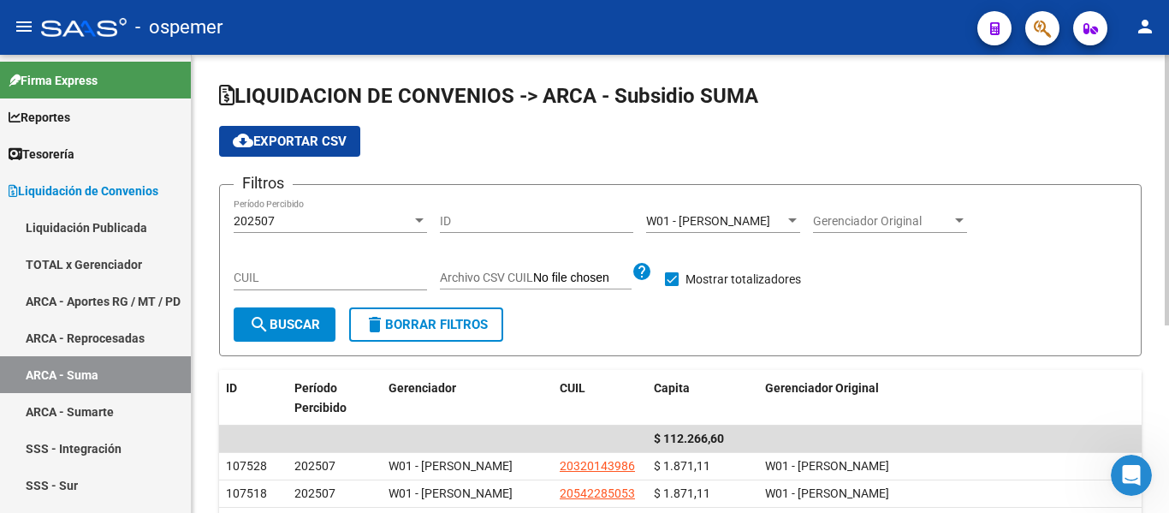
click at [262, 153] on button "cloud_download Exportar CSV" at bounding box center [289, 141] width 141 height 31
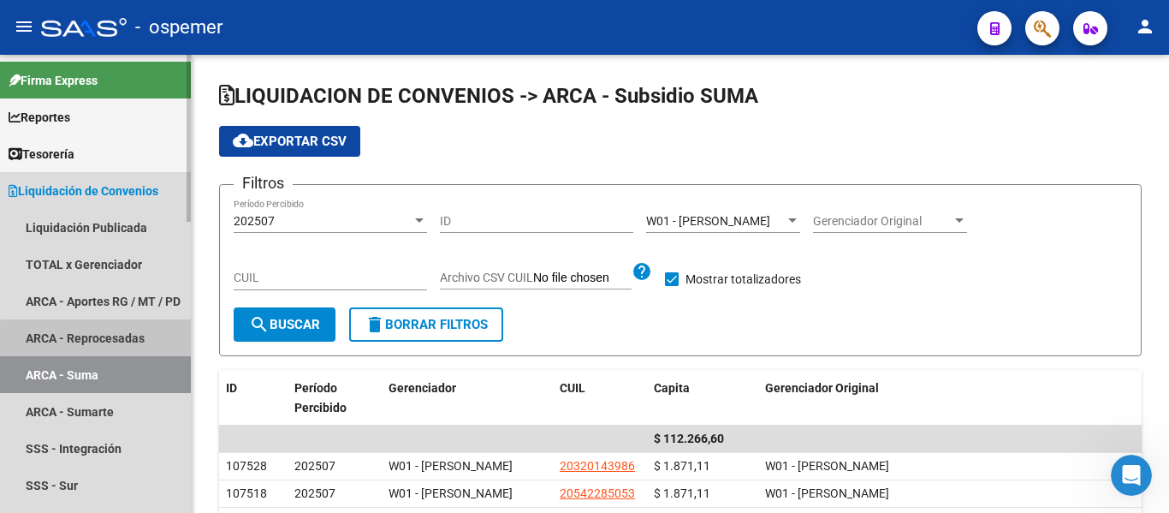
click at [149, 338] on link "ARCA - Reprocesadas" at bounding box center [95, 337] width 191 height 37
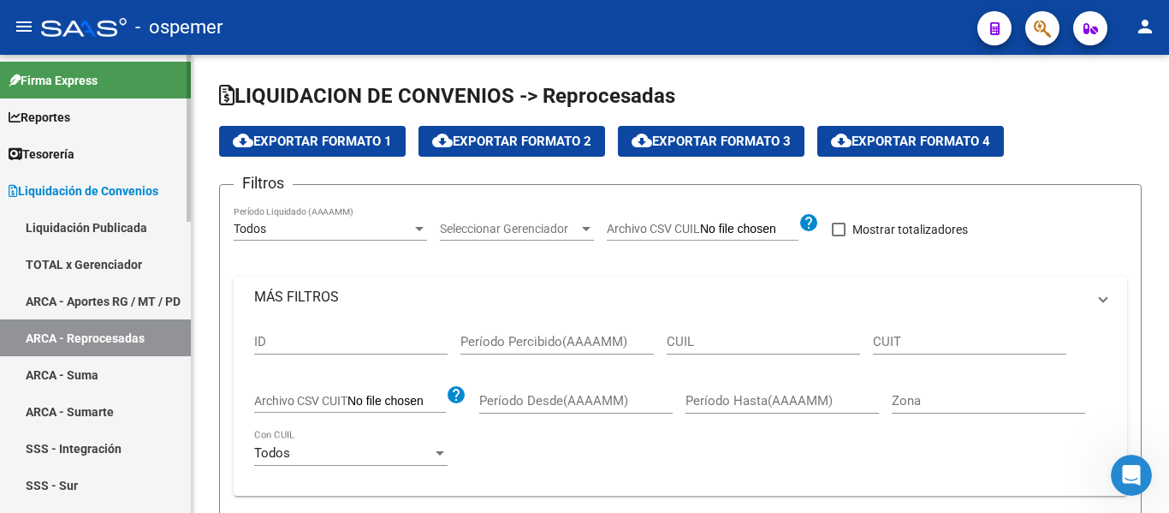
checkbox input "true"
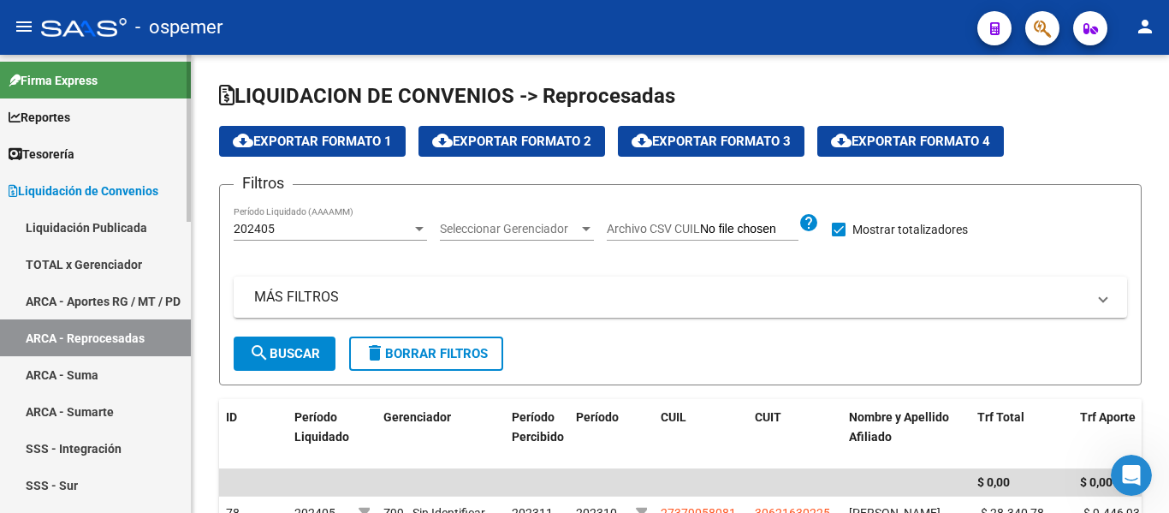
click at [125, 400] on link "ARCA - Sumarte" at bounding box center [95, 411] width 191 height 37
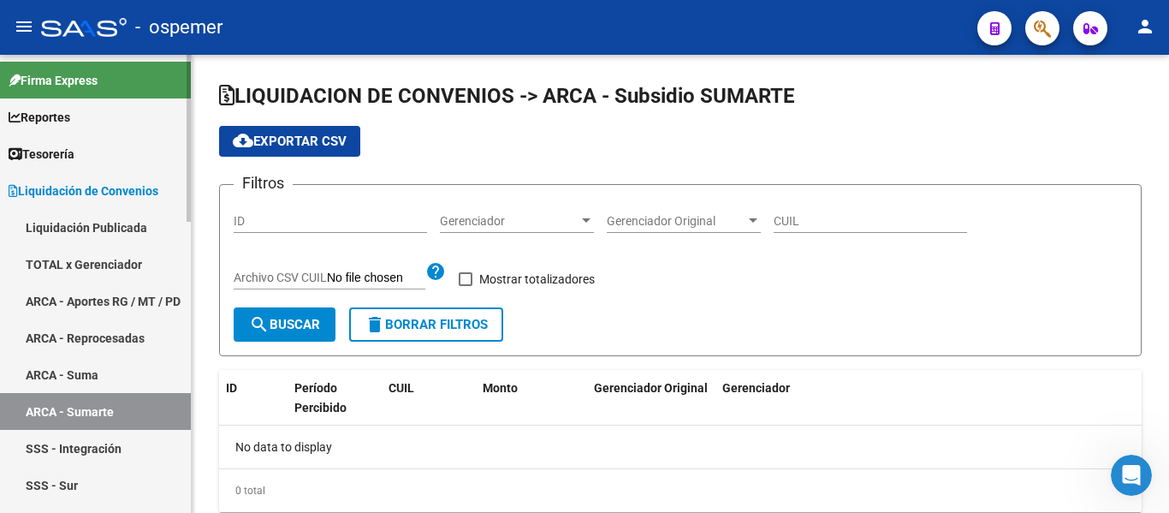
checkbox input "true"
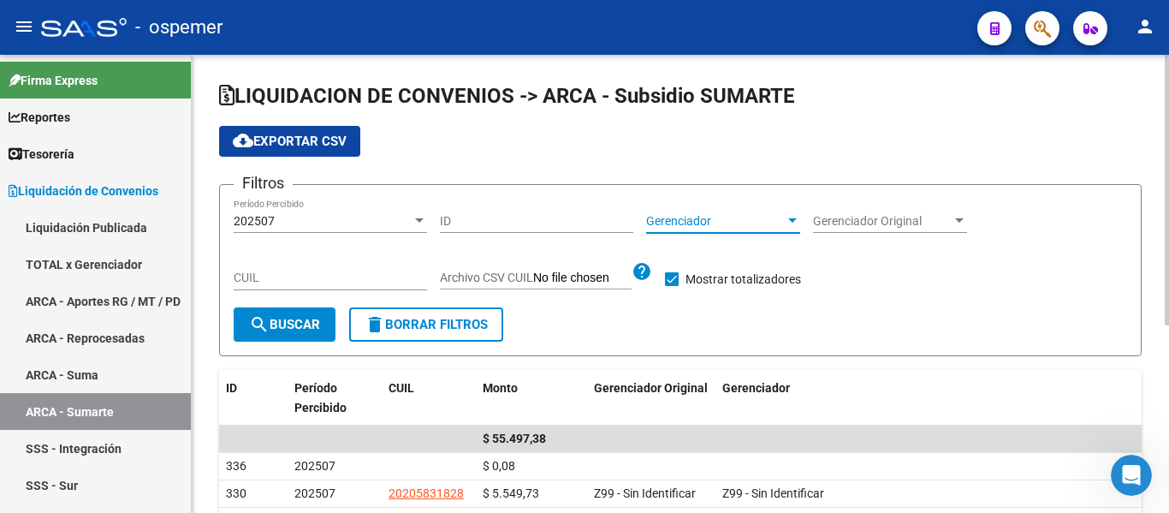
click at [685, 220] on span "Gerenciador" at bounding box center [715, 221] width 139 height 15
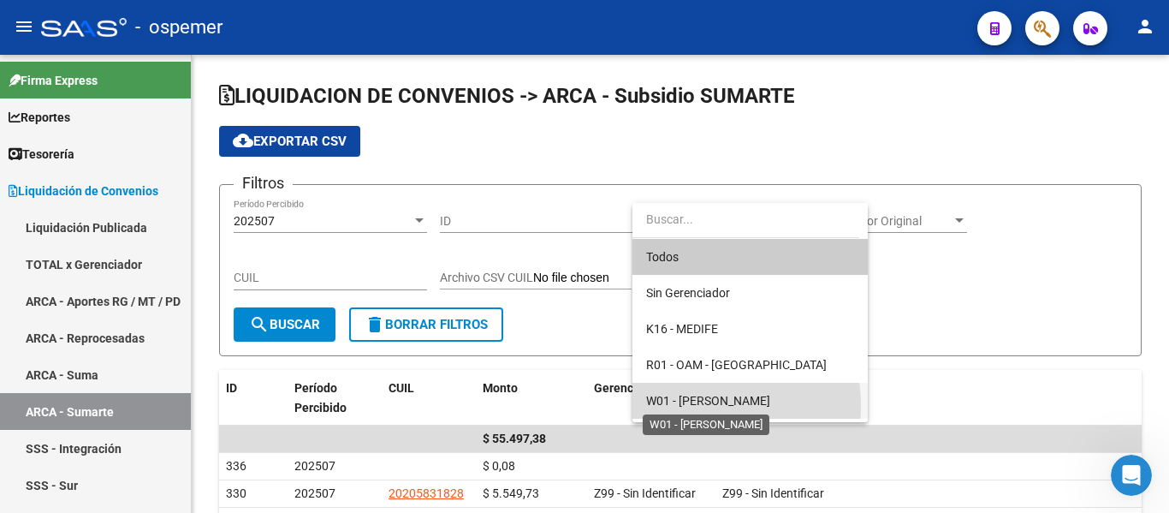
click at [682, 406] on span "W01 - [PERSON_NAME]" at bounding box center [708, 401] width 124 height 14
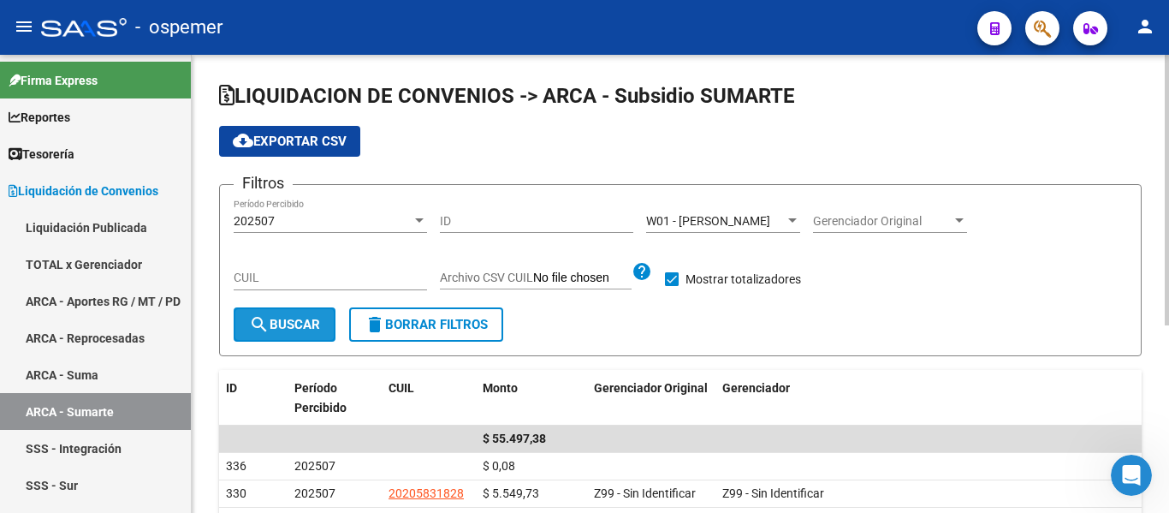
click at [322, 342] on button "search Buscar" at bounding box center [285, 324] width 102 height 34
